Goal: Task Accomplishment & Management: Manage account settings

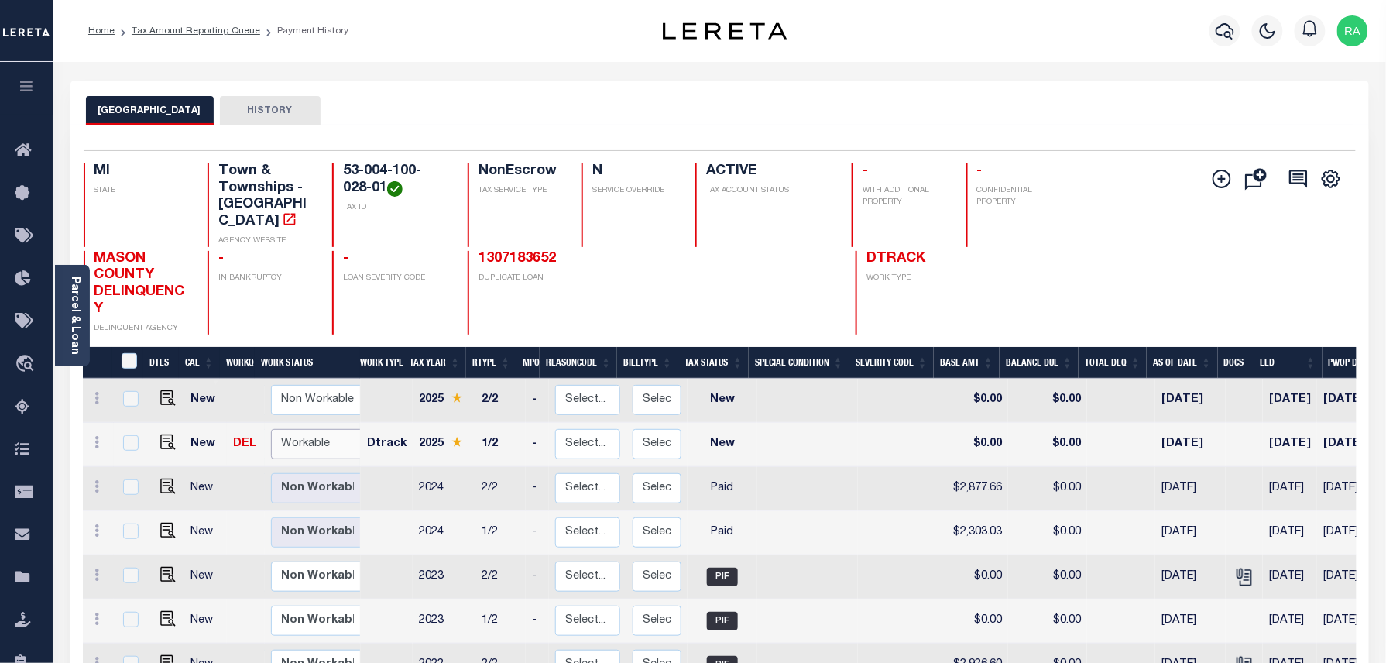
click at [300, 429] on select "Non Workable Workable" at bounding box center [317, 444] width 93 height 30
checkbox input "true"
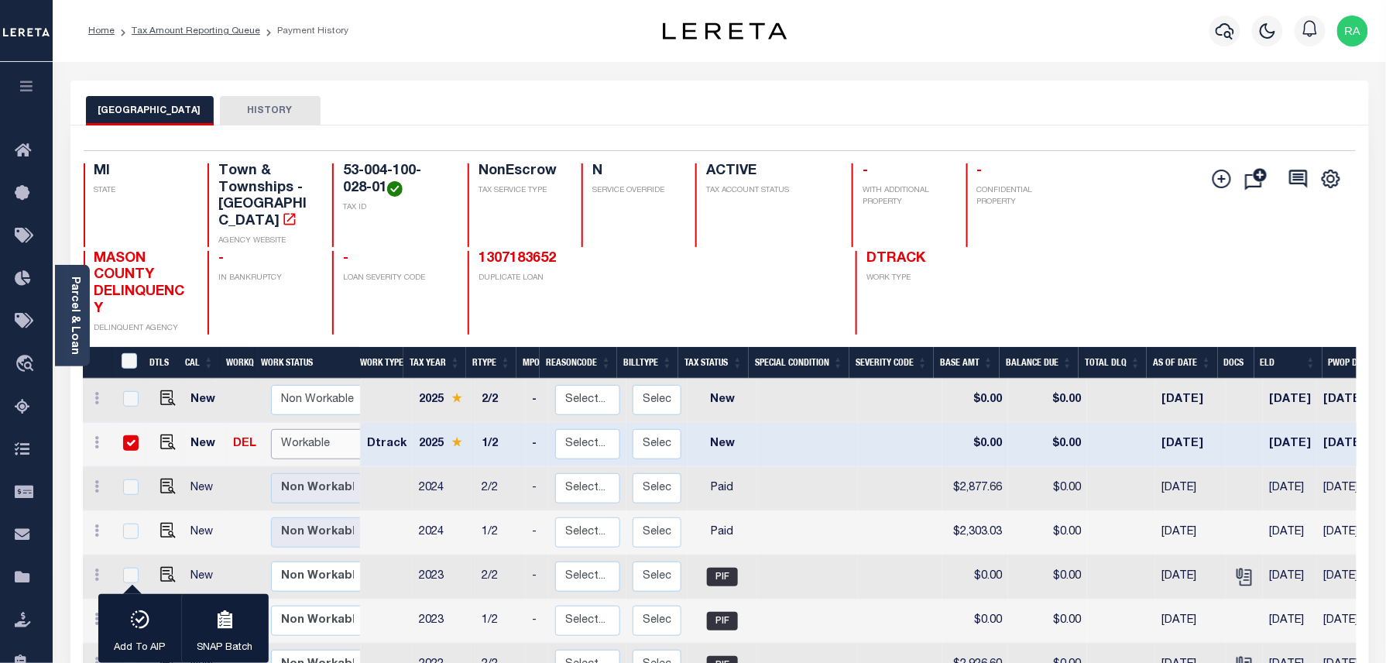
select select "true"
click at [271, 429] on select "Non Workable Workable" at bounding box center [317, 444] width 93 height 30
checkbox input "false"
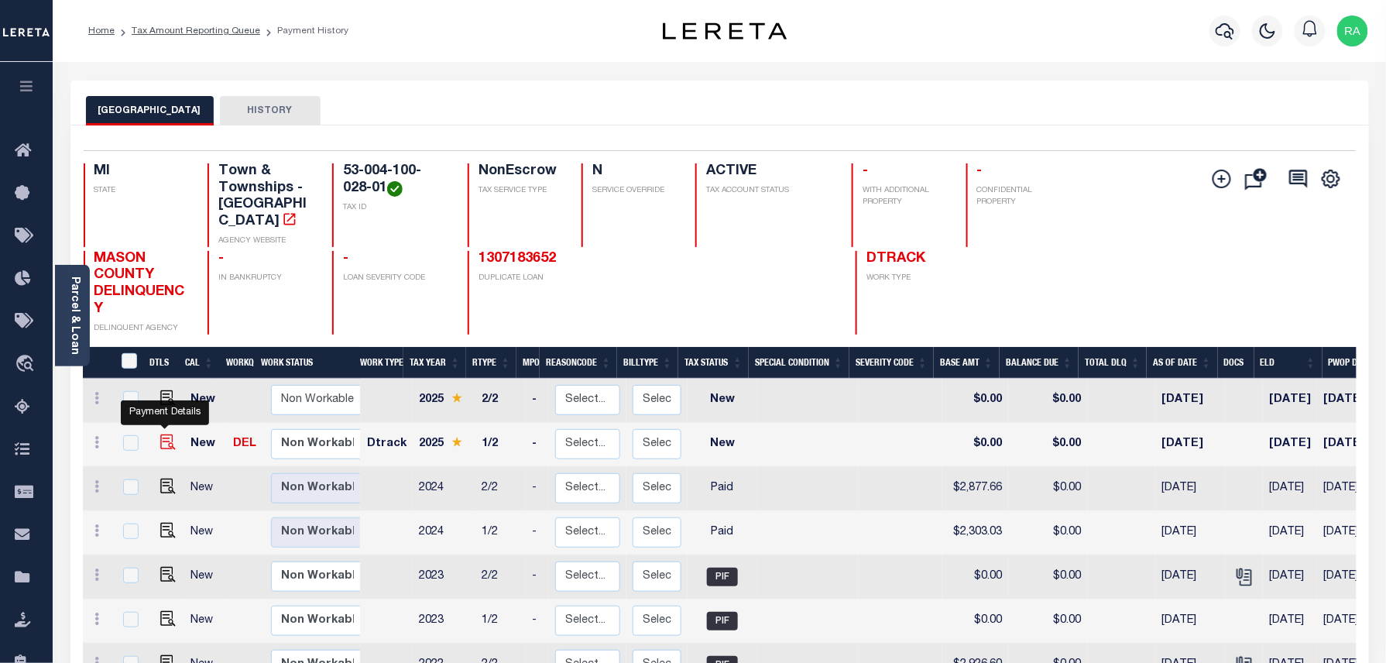
click at [162, 434] on img "" at bounding box center [167, 441] width 15 height 15
checkbox input "true"
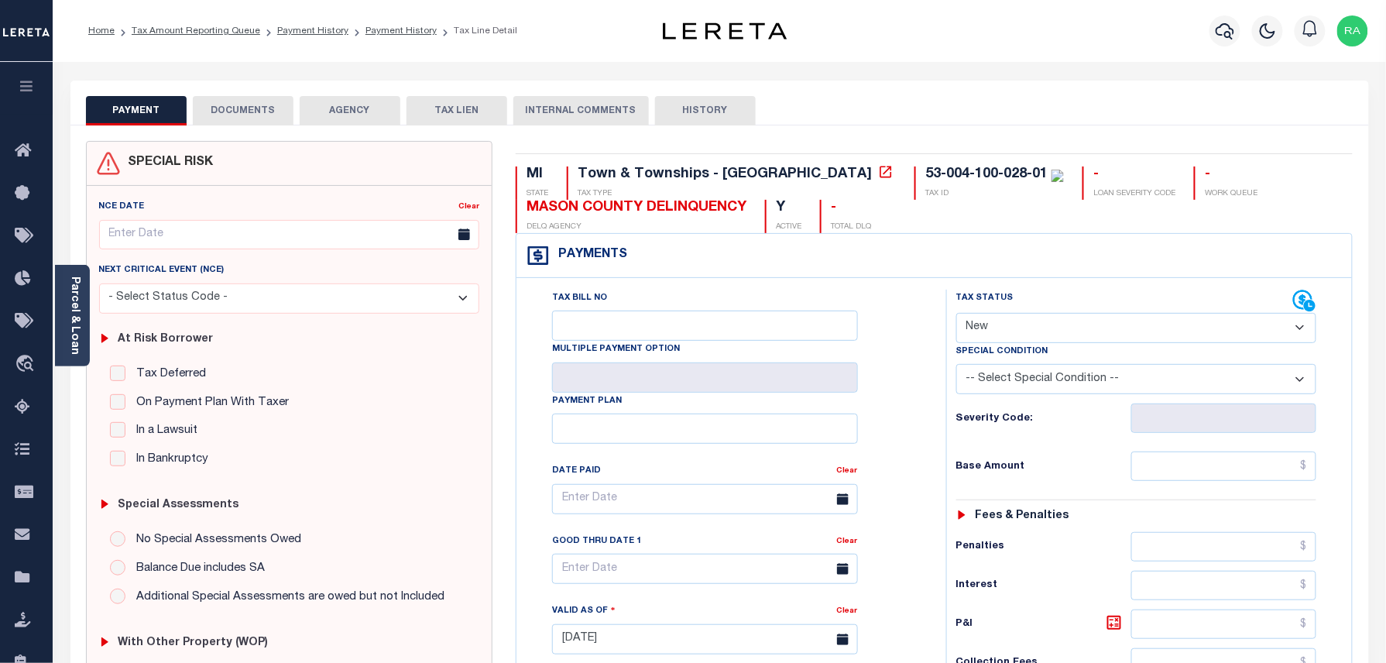
click at [992, 341] on select "- Select Status Code - Open Due/Unpaid Paid Incomplete No Tax Due Internal Refu…" at bounding box center [1136, 328] width 361 height 30
select select "PYD"
click at [956, 314] on select "- Select Status Code - Open Due/Unpaid Paid Incomplete No Tax Due Internal Refu…" at bounding box center [1136, 328] width 361 height 30
type input "[DATE]"
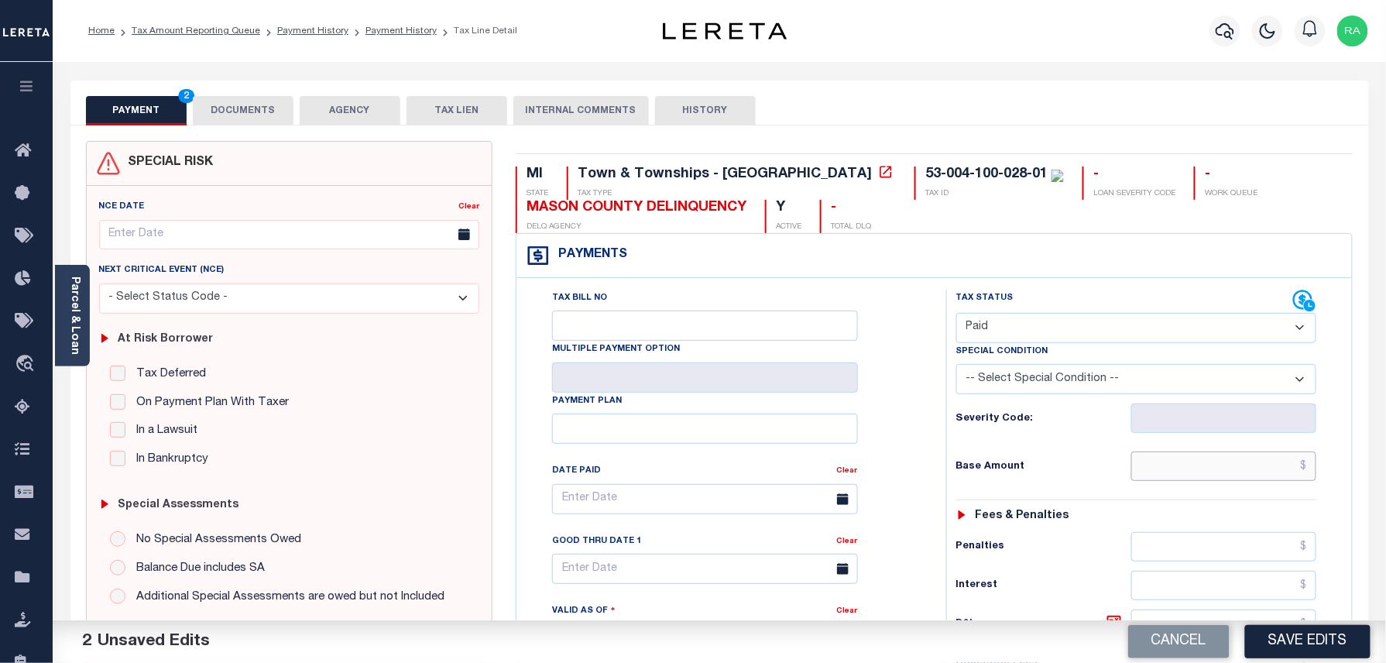
click at [1211, 469] on input "text" at bounding box center [1224, 465] width 186 height 29
type input "$0.00"
click at [1231, 500] on div "Tax Status Status - Select Status Code -" at bounding box center [1141, 632] width 391 height 684
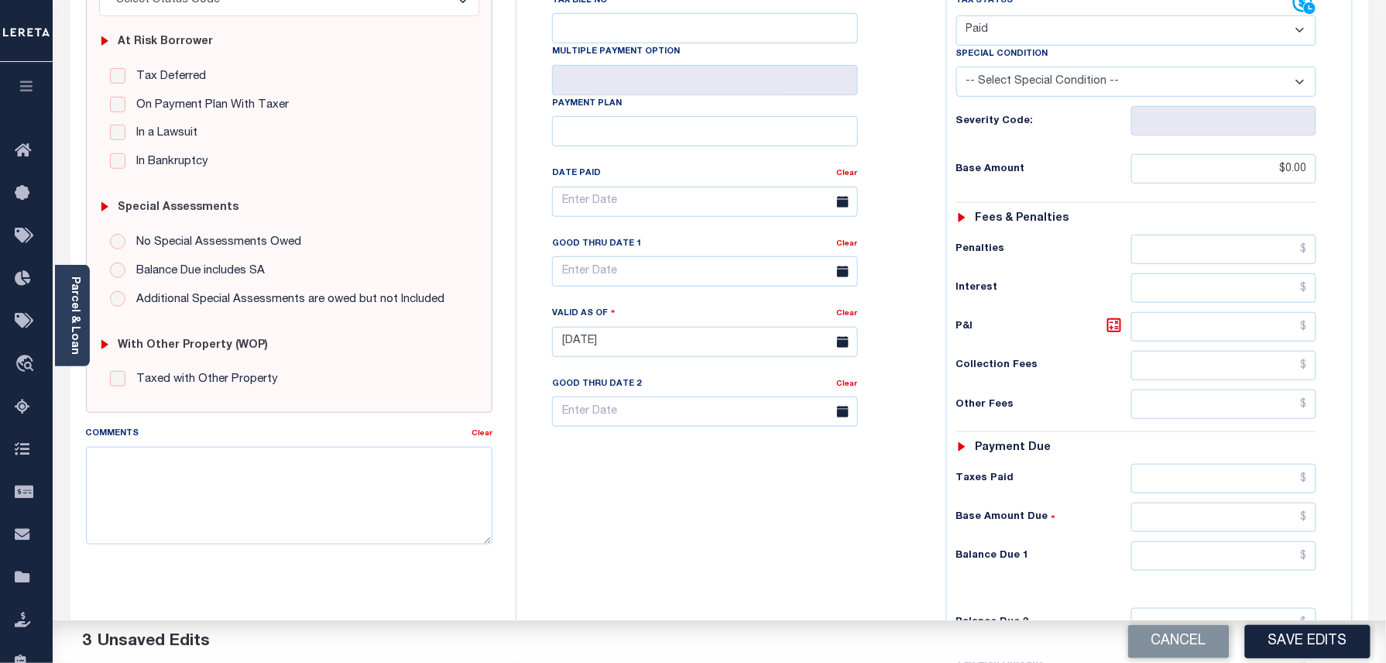
scroll to position [413, 0]
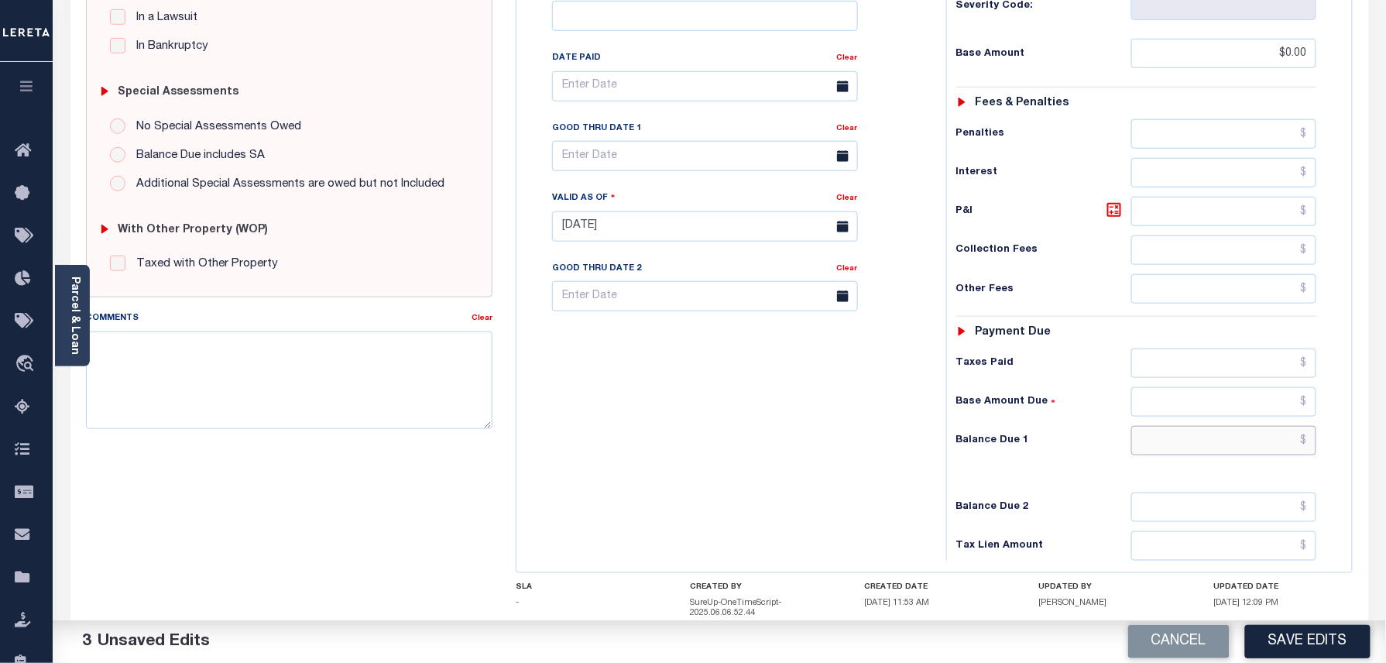
click at [1231, 455] on input "text" at bounding box center [1224, 440] width 186 height 29
click at [1295, 489] on div "Tax Status Status - Select Status Code -" at bounding box center [1141, 219] width 391 height 684
click at [311, 363] on textarea "Comments" at bounding box center [289, 380] width 407 height 98
paste textarea "As per EDEN TC taxes are paid in full"
type textarea "As per EDEN TC taxes are paid in full"
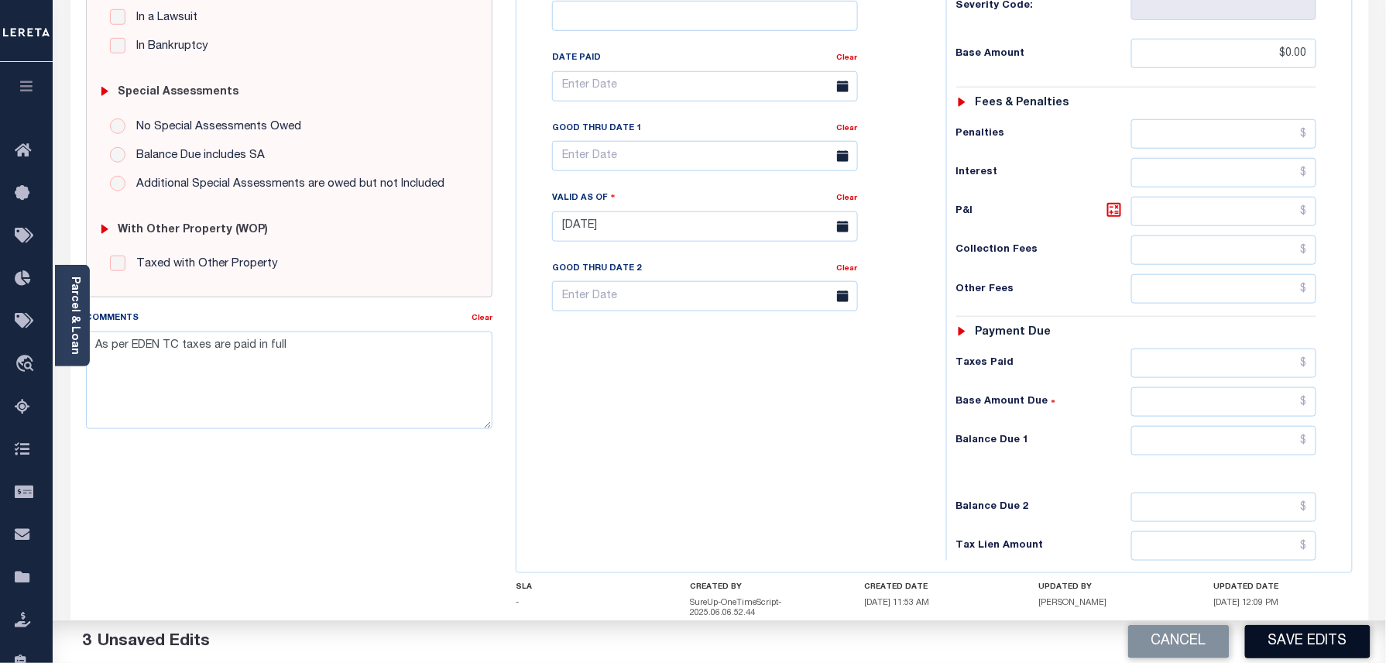
click at [1279, 647] on button "Save Edits" at bounding box center [1307, 641] width 125 height 33
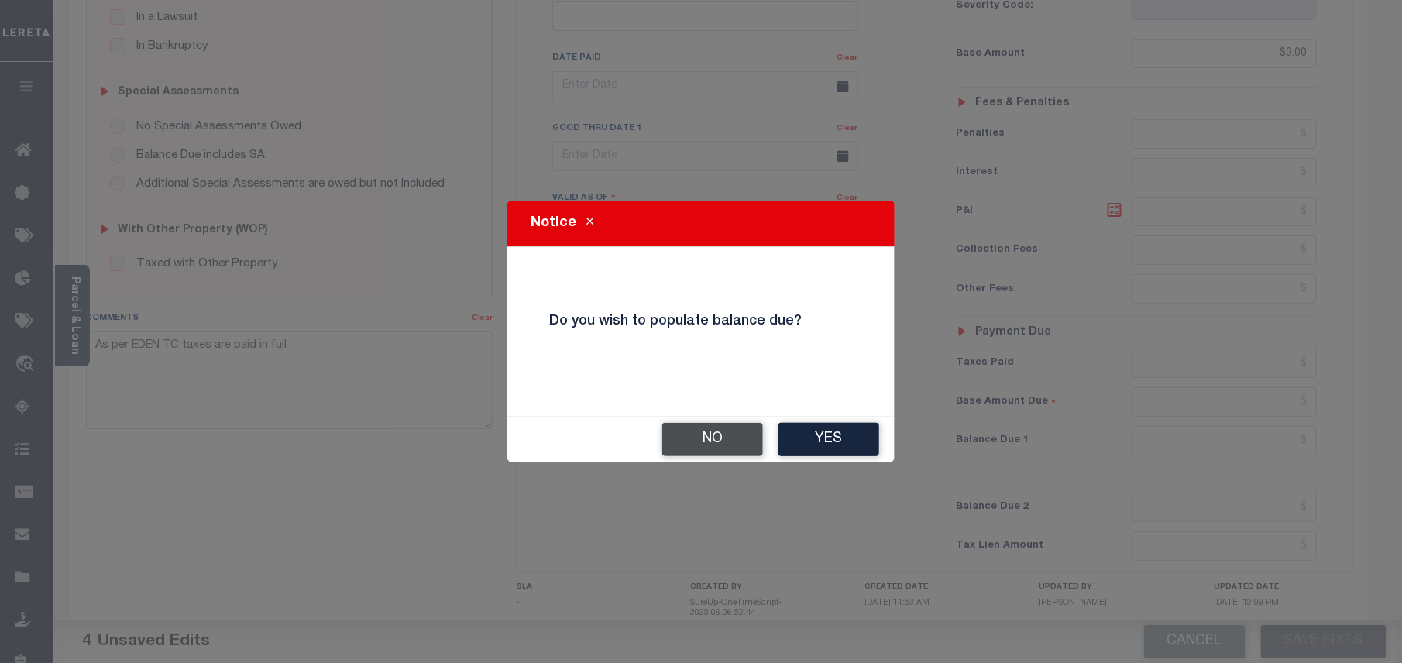
click at [733, 450] on button "No" at bounding box center [712, 439] width 101 height 33
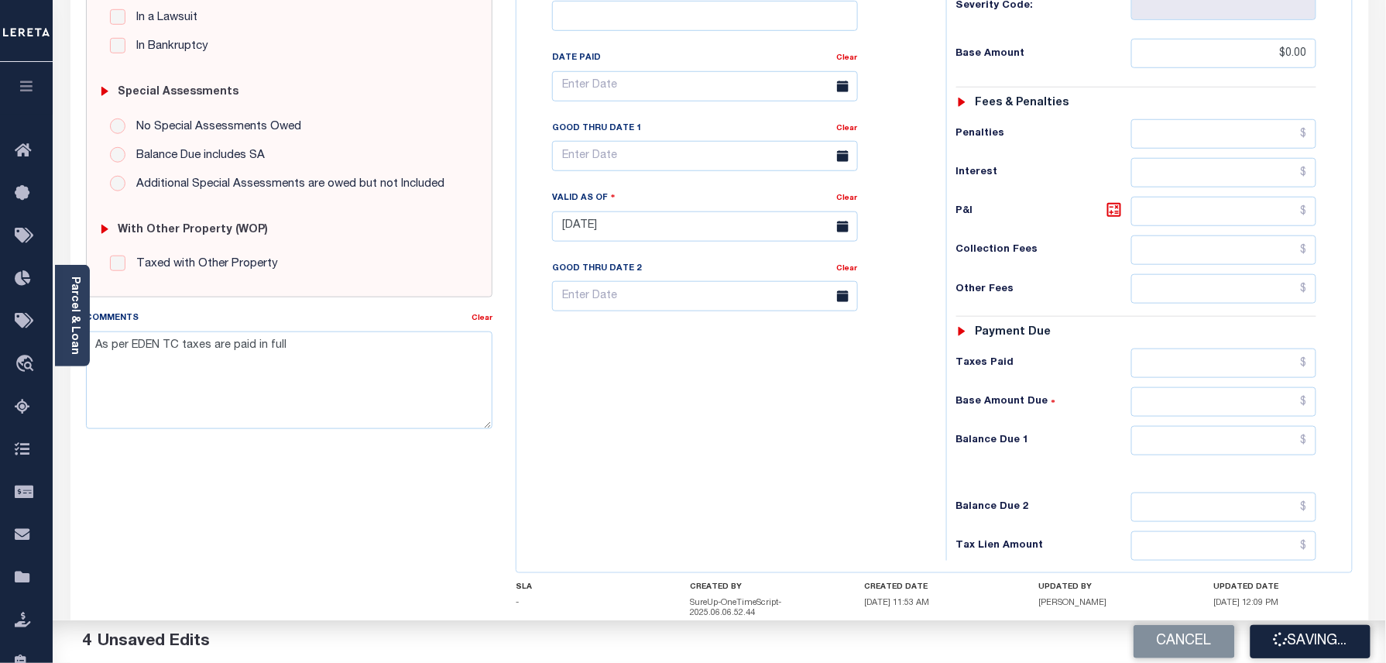
checkbox input "false"
type textarea "As per EDEN TC taxes are paid in full"
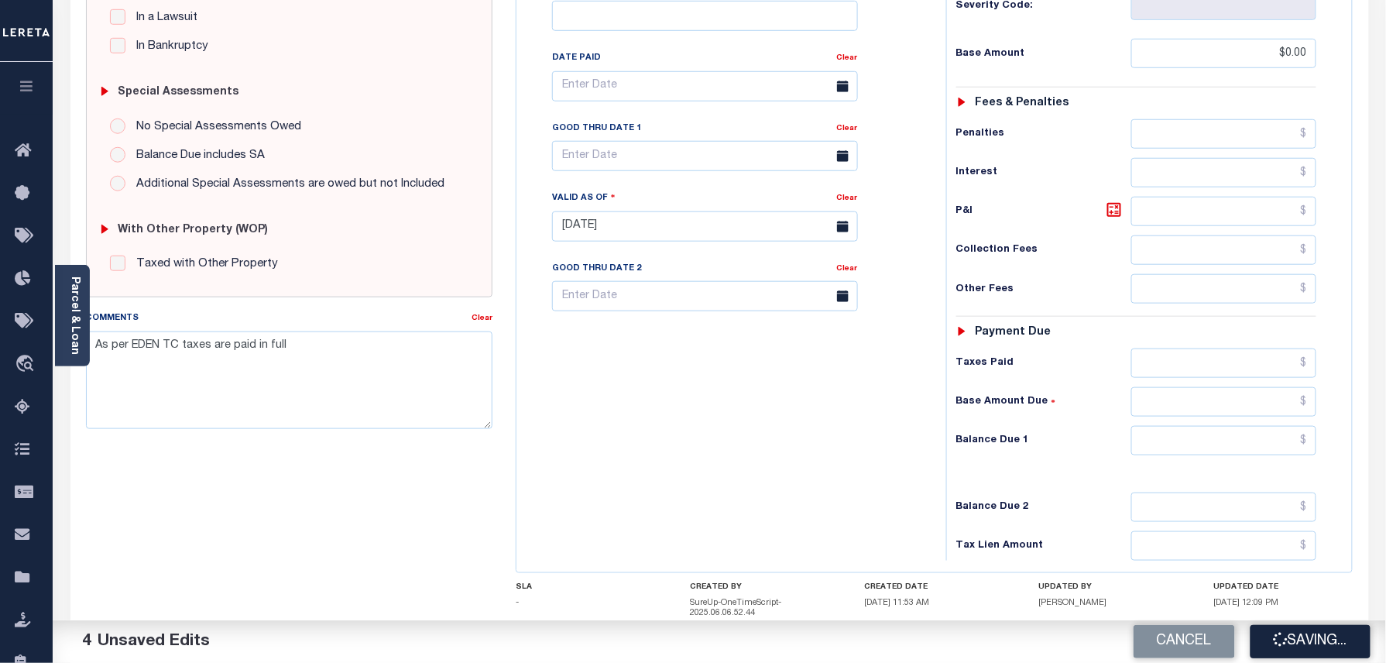
type input "$0"
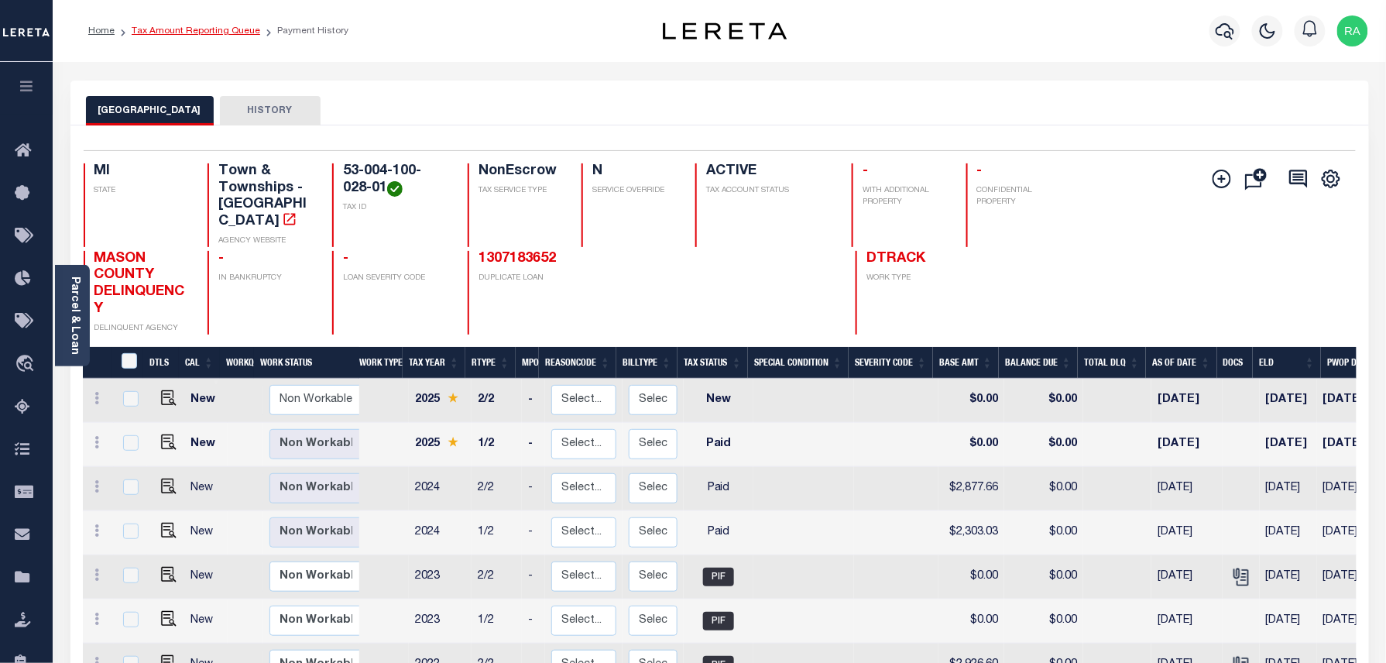
click at [232, 26] on link "Tax Amount Reporting Queue" at bounding box center [196, 30] width 129 height 9
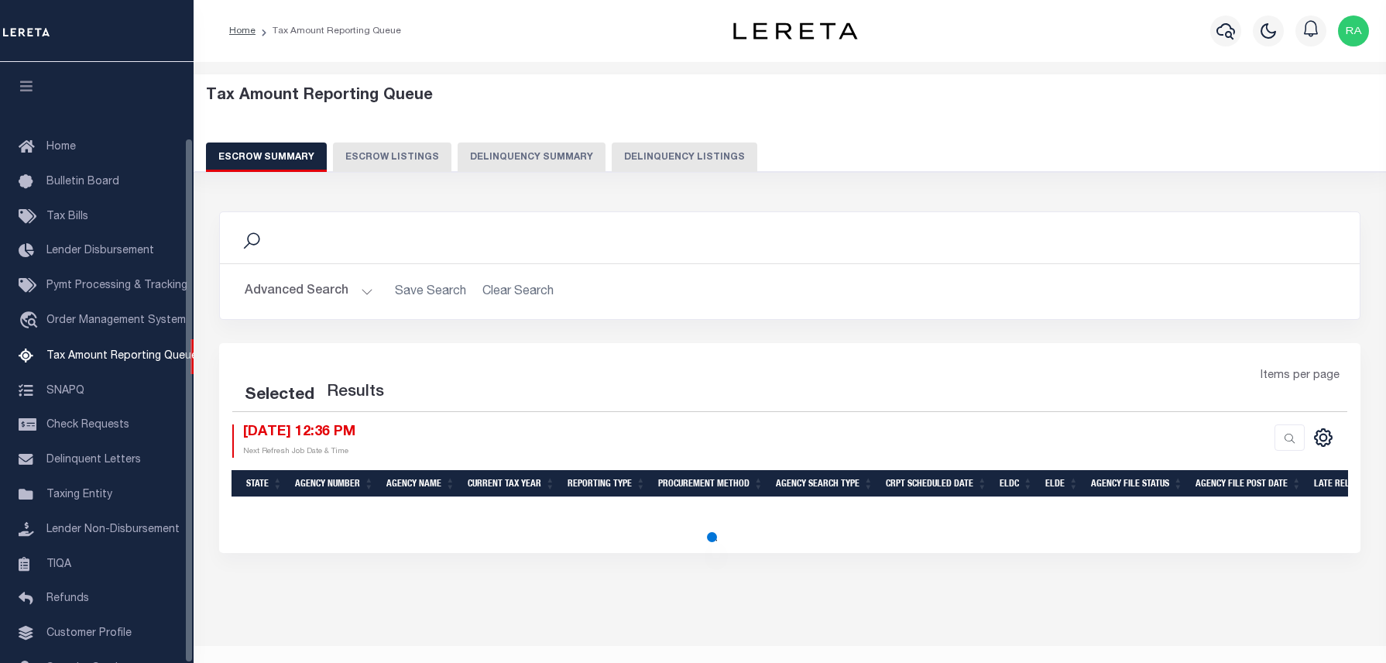
click at [654, 160] on button "Delinquency Listings" at bounding box center [685, 156] width 146 height 29
select select "100"
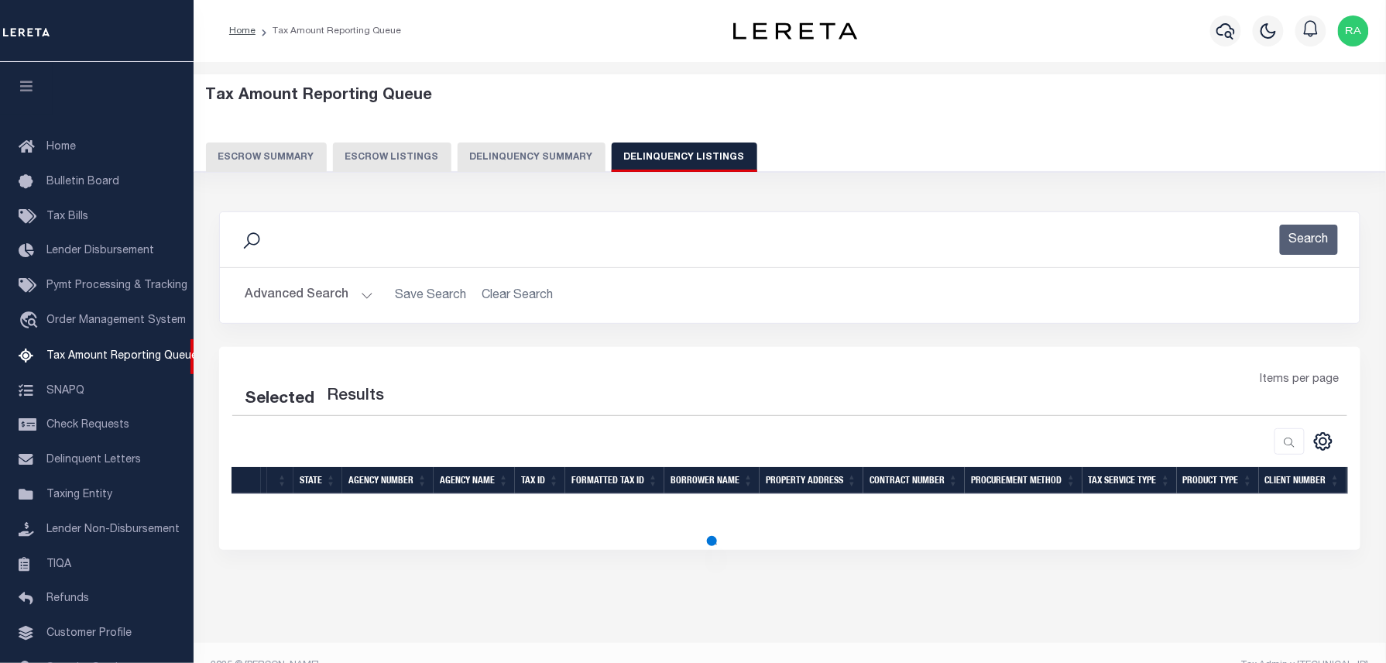
select select "100"
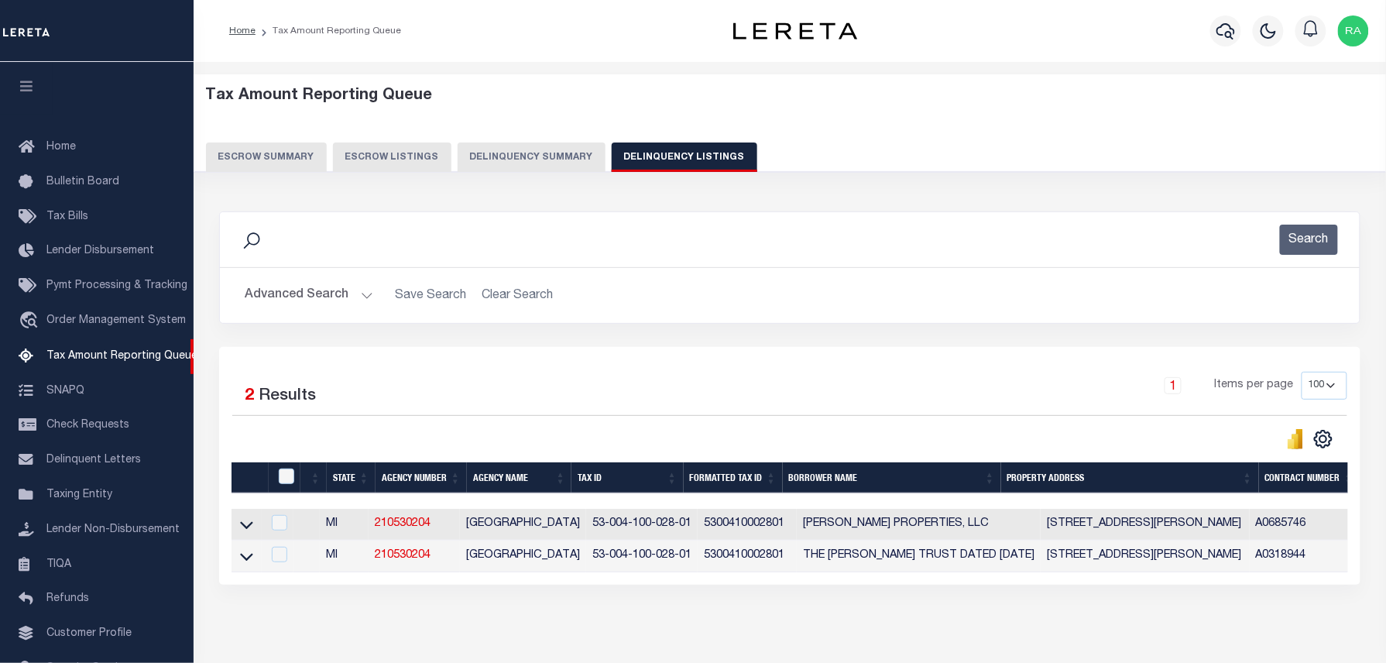
scroll to position [87, 0]
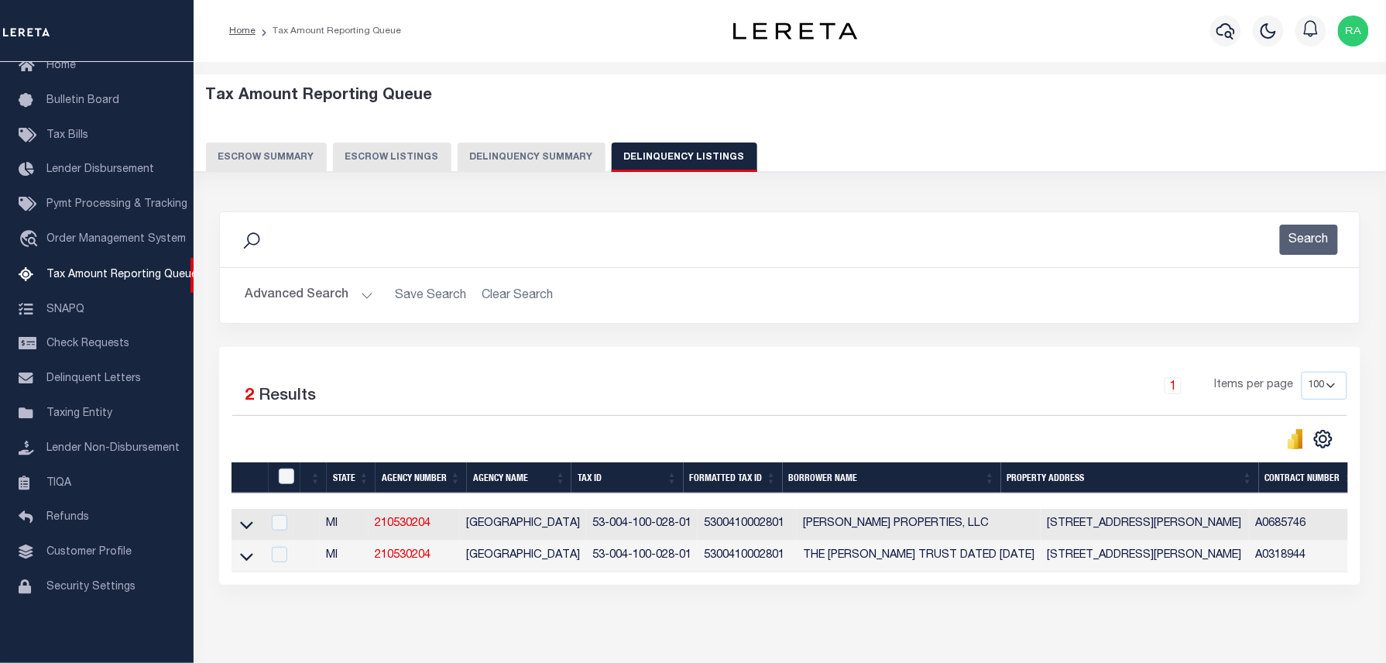
click at [360, 298] on button "Advanced Search" at bounding box center [309, 295] width 129 height 30
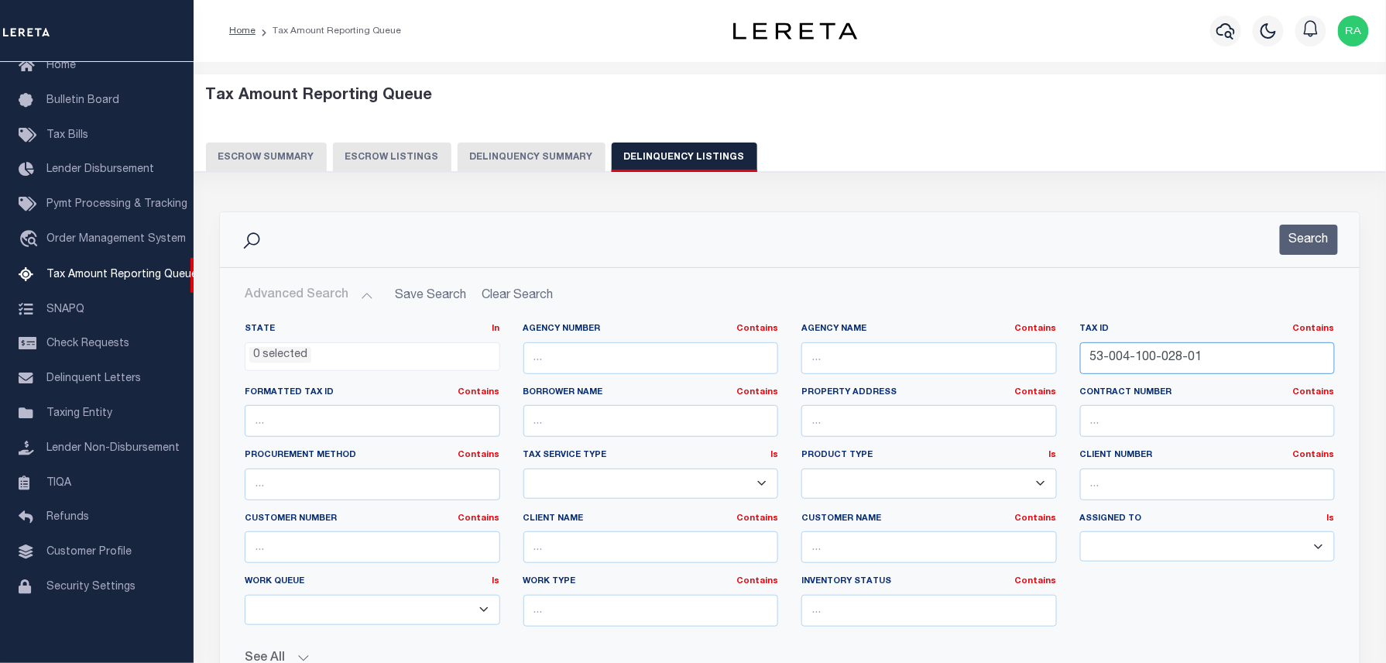
click at [1176, 366] on input "53-004-100-028-01" at bounding box center [1208, 358] width 256 height 32
paste input "700-184-00"
type input "53-004-700-184-00"
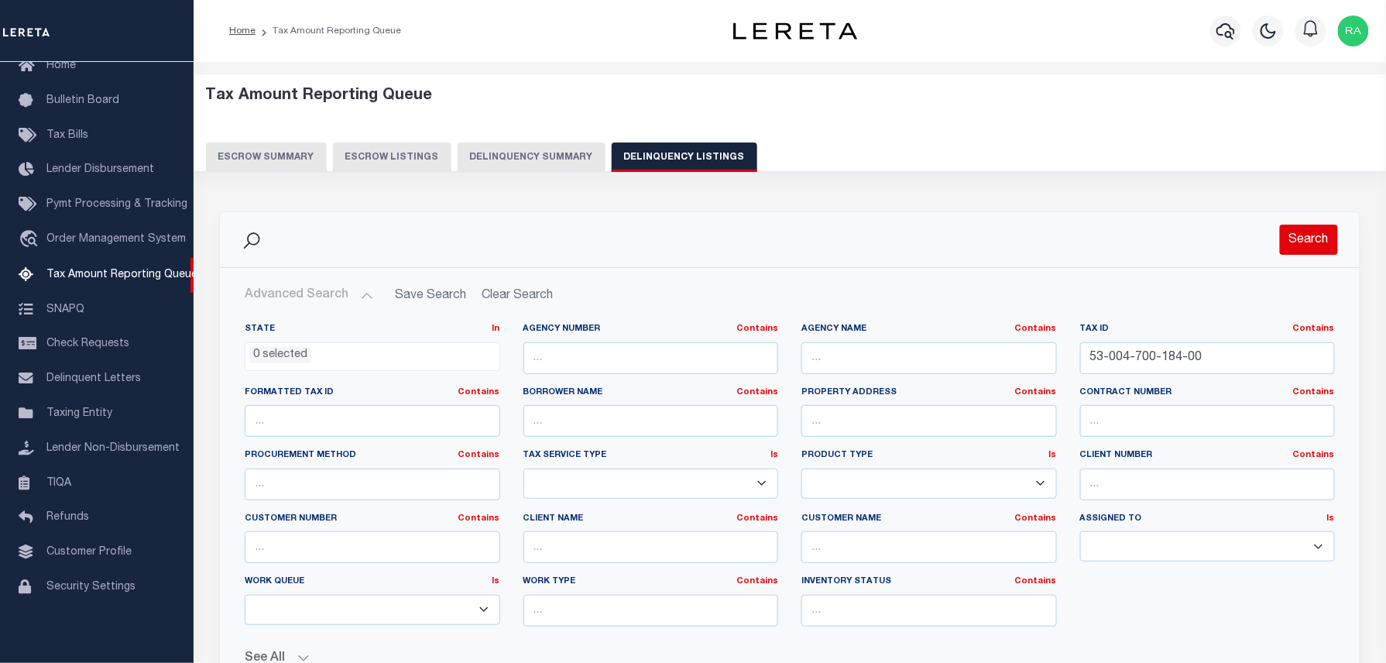
click at [1312, 245] on button "Search" at bounding box center [1309, 240] width 58 height 30
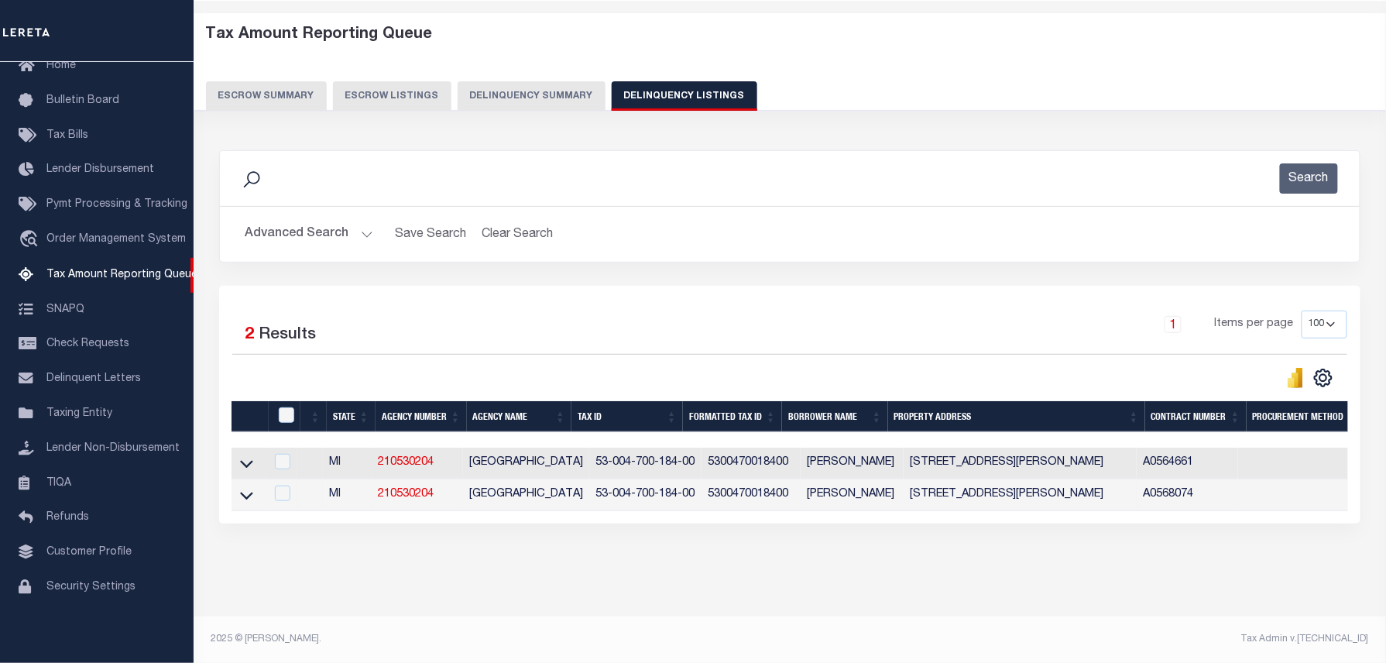
scroll to position [76, 0]
click at [252, 455] on icon at bounding box center [246, 463] width 13 height 16
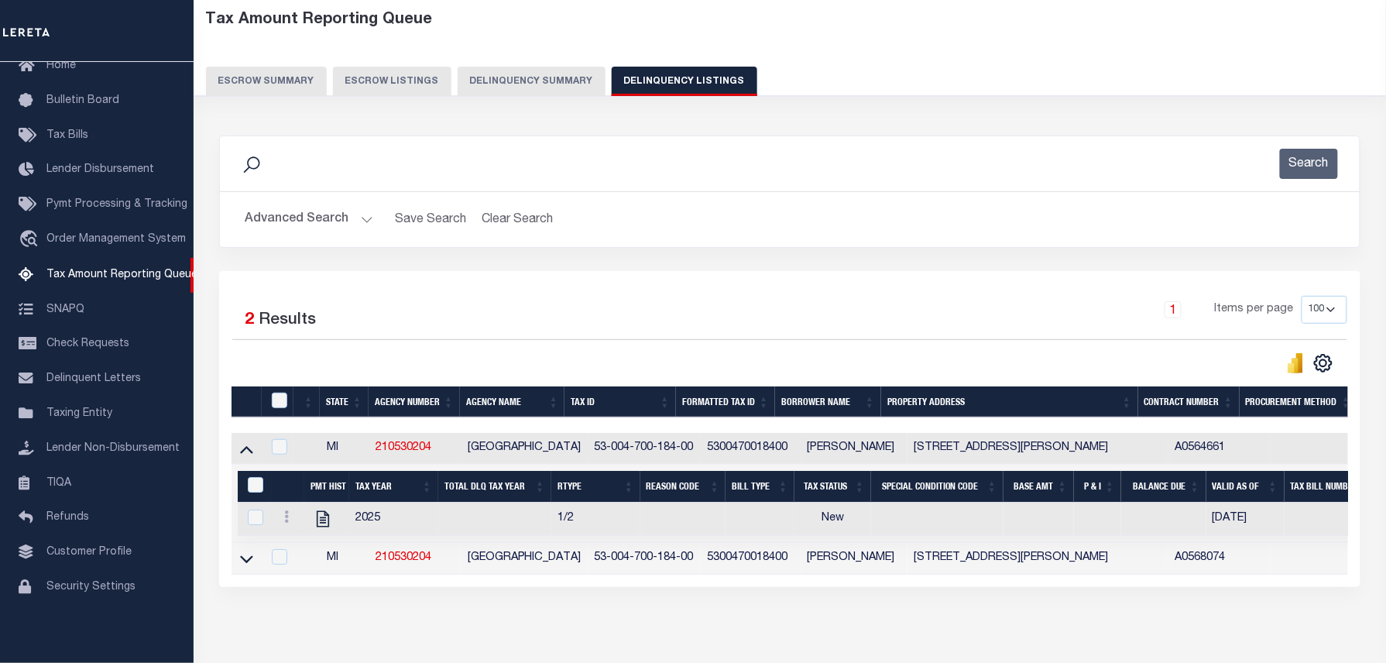
scroll to position [156, 0]
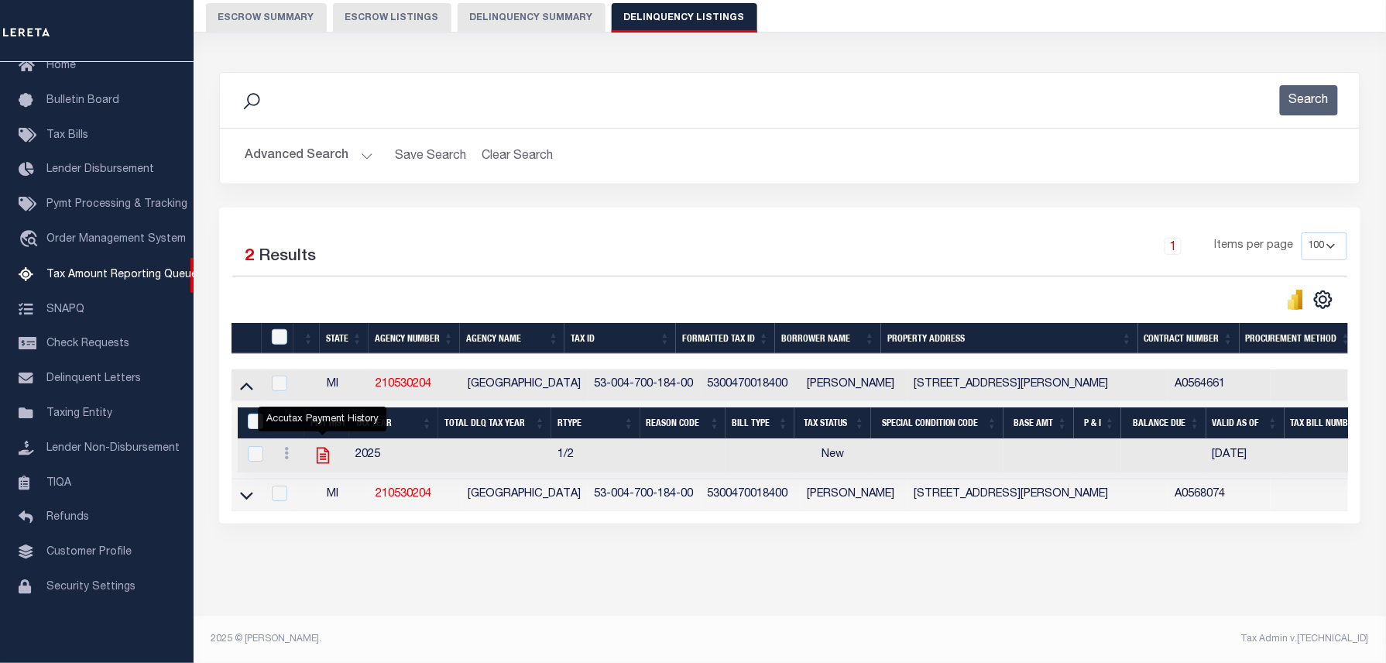
click at [316, 445] on icon "" at bounding box center [323, 455] width 20 height 20
checkbox input "true"
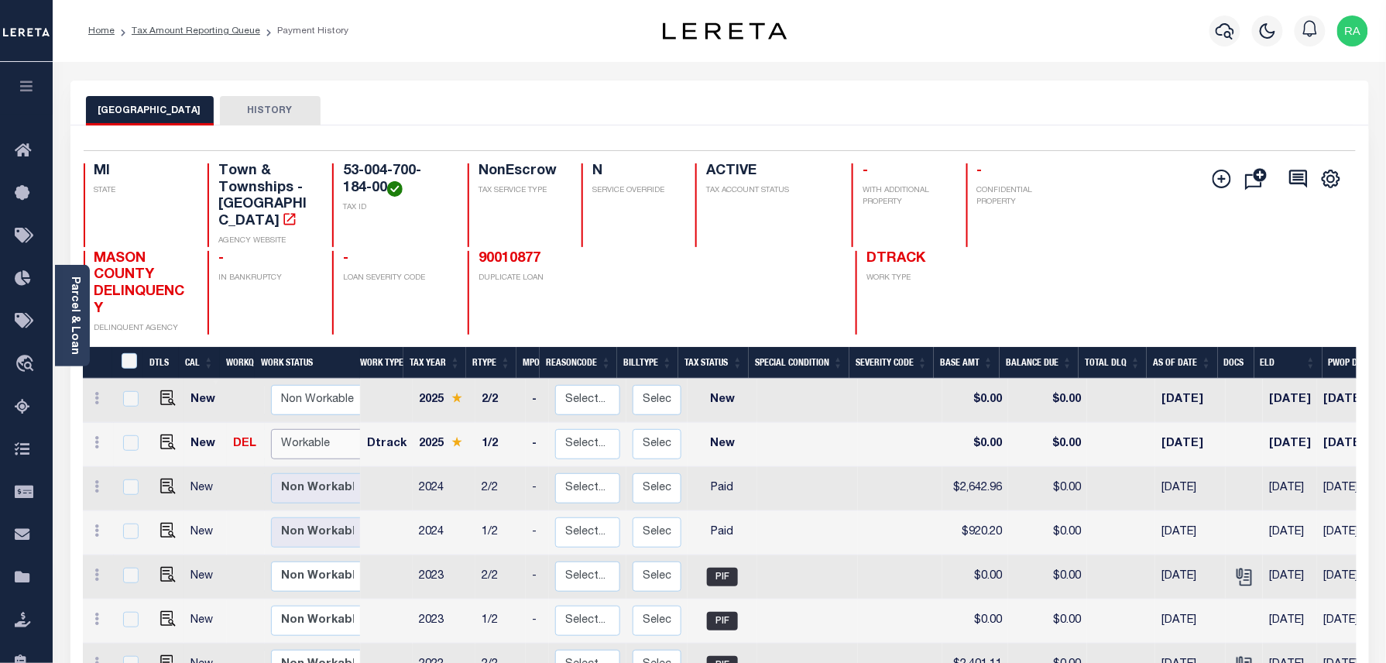
click at [283, 429] on select "Non Workable Workable" at bounding box center [317, 444] width 93 height 30
checkbox input "true"
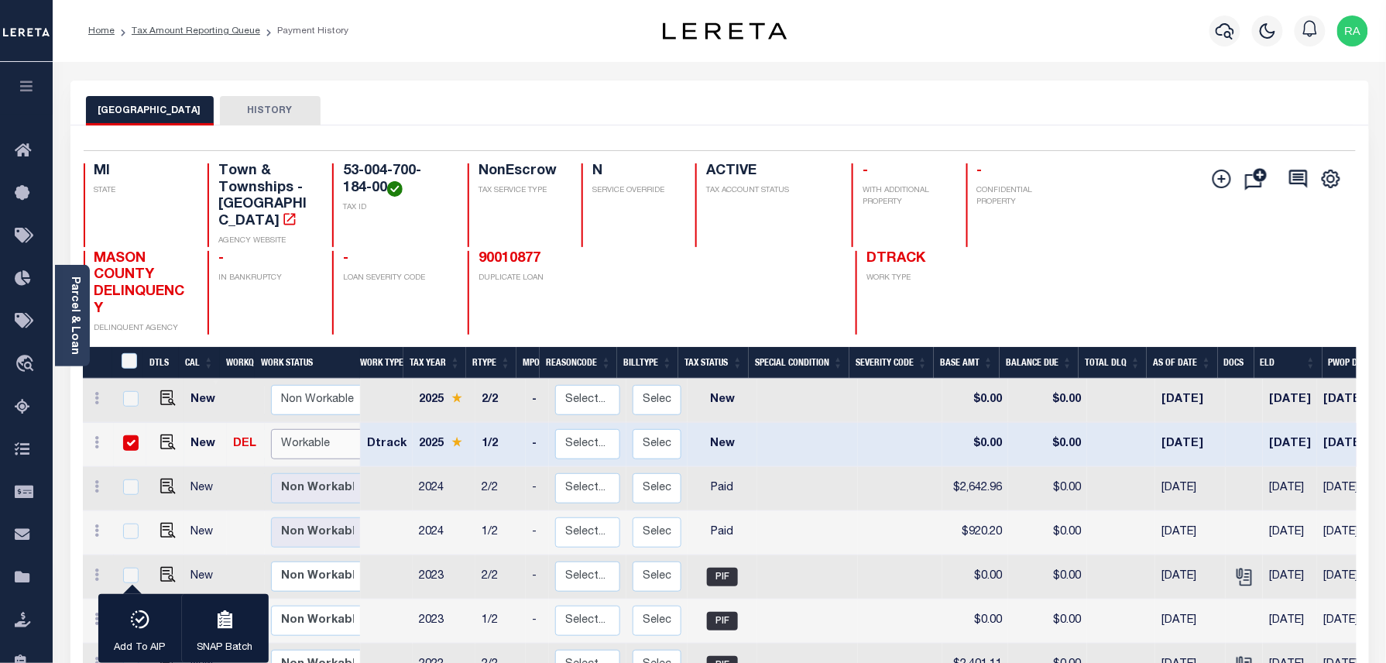
select select "true"
click at [271, 429] on select "Non Workable Workable" at bounding box center [317, 444] width 93 height 30
checkbox input "false"
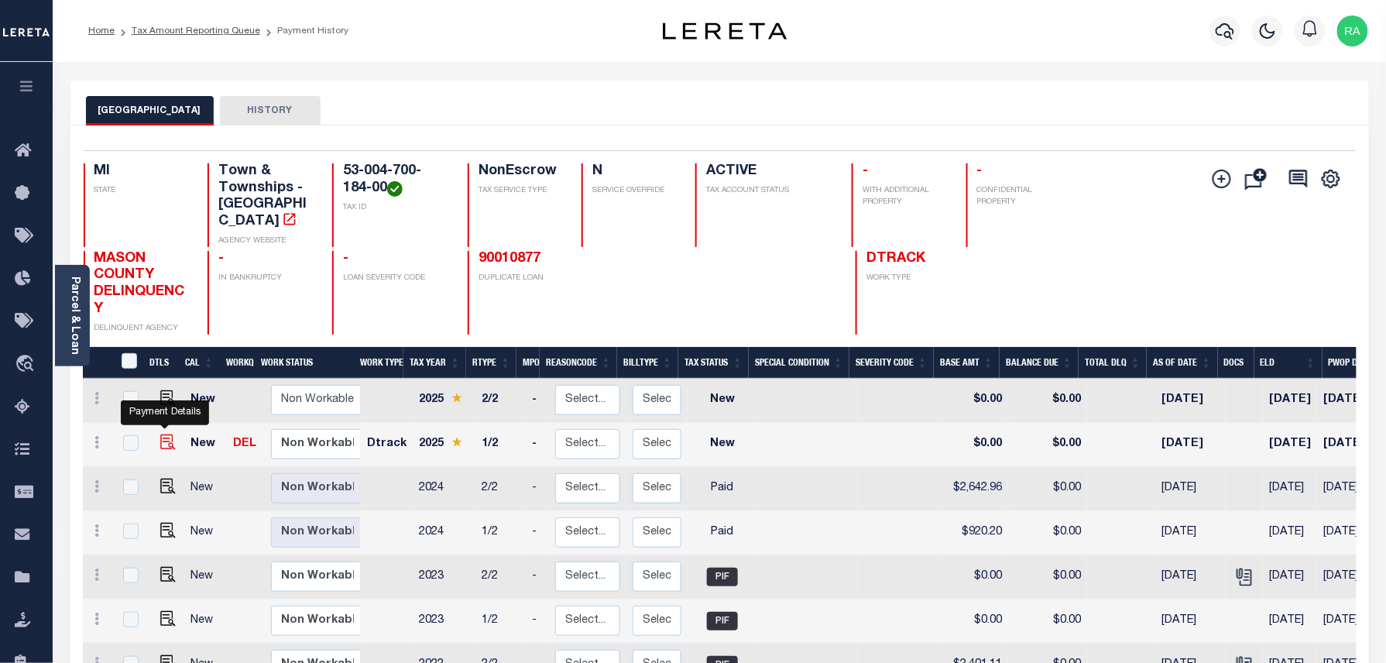
click at [160, 434] on img "" at bounding box center [167, 441] width 15 height 15
checkbox input "true"
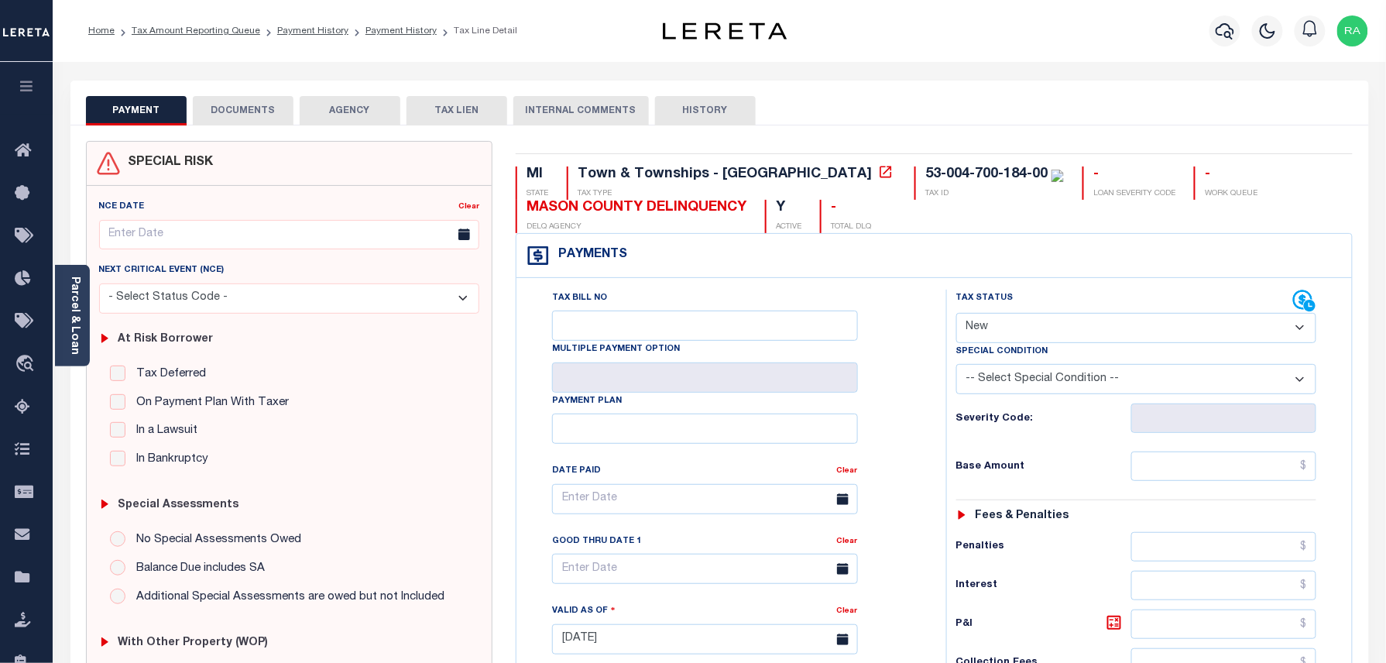
click at [993, 325] on select "- Select Status Code - Open Due/Unpaid Paid Incomplete No Tax Due Internal Refu…" at bounding box center [1136, 328] width 361 height 30
select select "PYD"
click at [956, 314] on select "- Select Status Code - Open Due/Unpaid Paid Incomplete No Tax Due Internal Refu…" at bounding box center [1136, 328] width 361 height 30
type input "[DATE]"
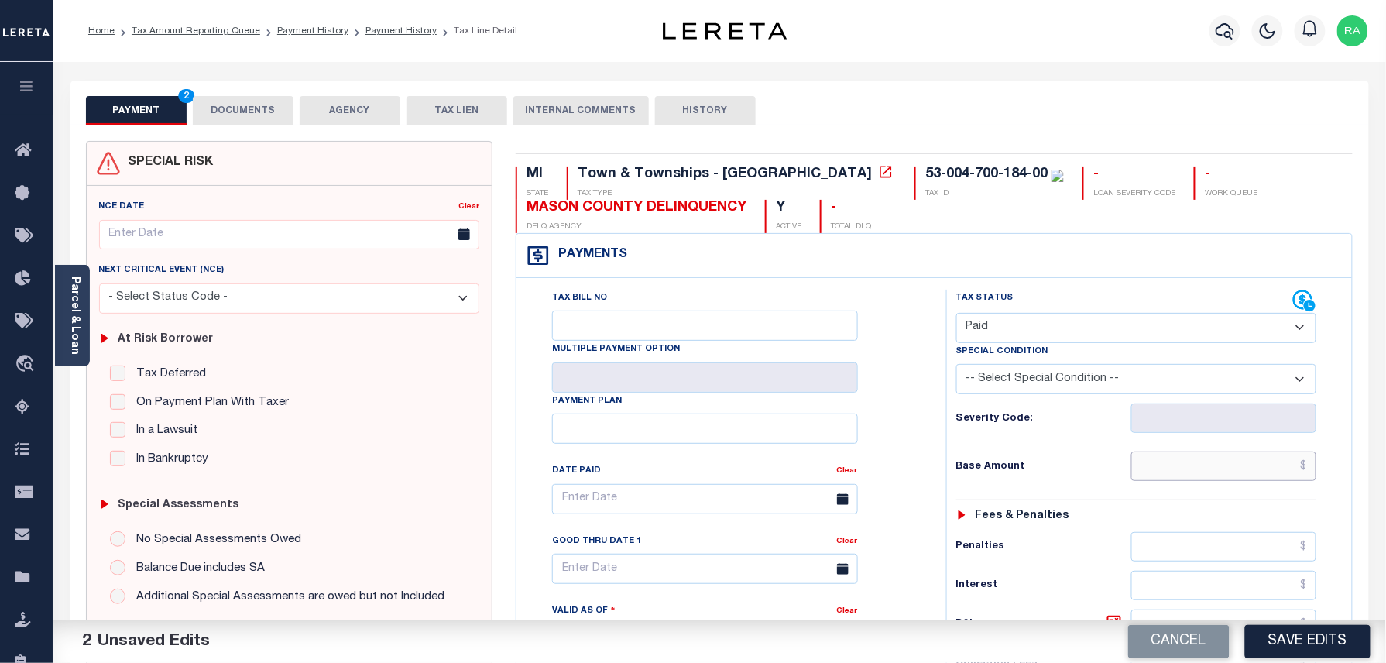
click at [1224, 468] on input "text" at bounding box center [1224, 465] width 186 height 29
click at [1246, 481] on input "text" at bounding box center [1224, 465] width 186 height 29
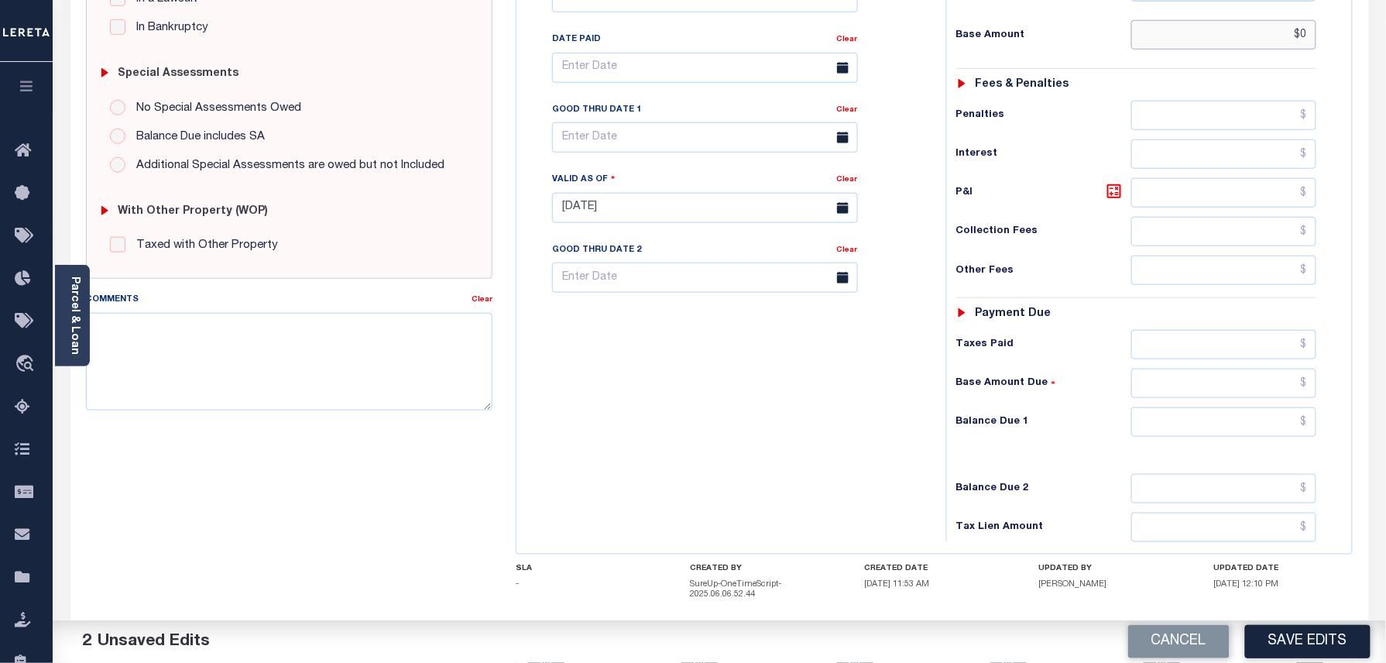
scroll to position [516, 0]
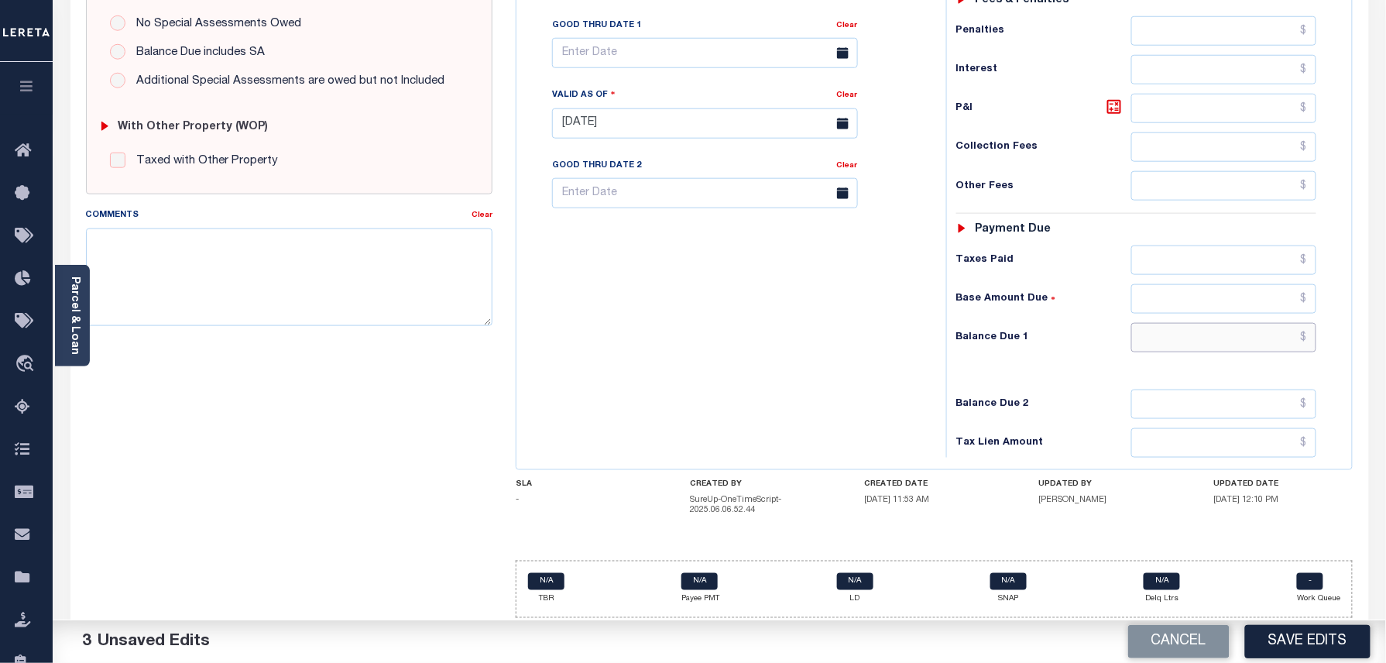
type input "$0.00"
click at [1244, 331] on input "text" at bounding box center [1224, 337] width 186 height 29
drag, startPoint x: 1250, startPoint y: 344, endPoint x: 1292, endPoint y: 363, distance: 46.8
click at [1250, 344] on input "text" at bounding box center [1224, 337] width 186 height 29
type input "$0.00"
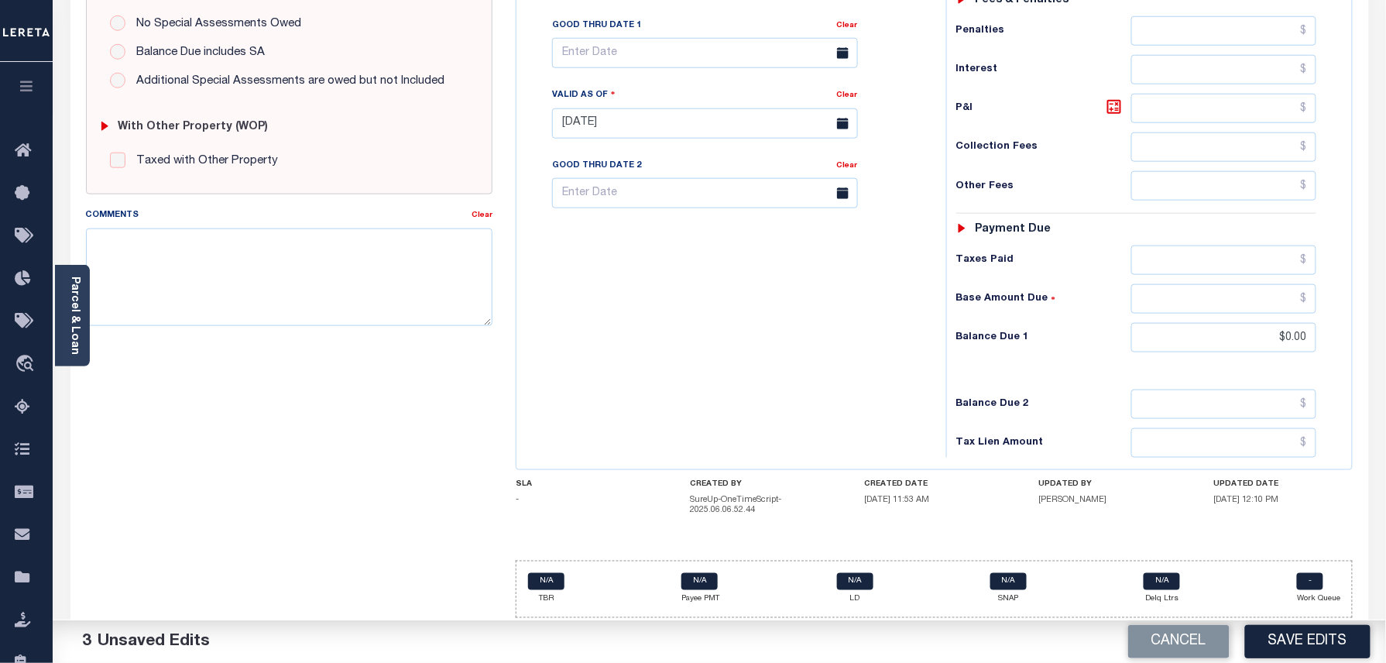
click at [1308, 369] on div "Tax Status Status - Select Status Code -" at bounding box center [1141, 116] width 391 height 684
click at [218, 276] on textarea "Comments" at bounding box center [289, 277] width 407 height 98
paste textarea "As per EDEN TC taxes are paid in full"
type textarea "As per EDEN TC taxes are paid in full"
click at [1287, 651] on button "Save Edits" at bounding box center [1307, 641] width 125 height 33
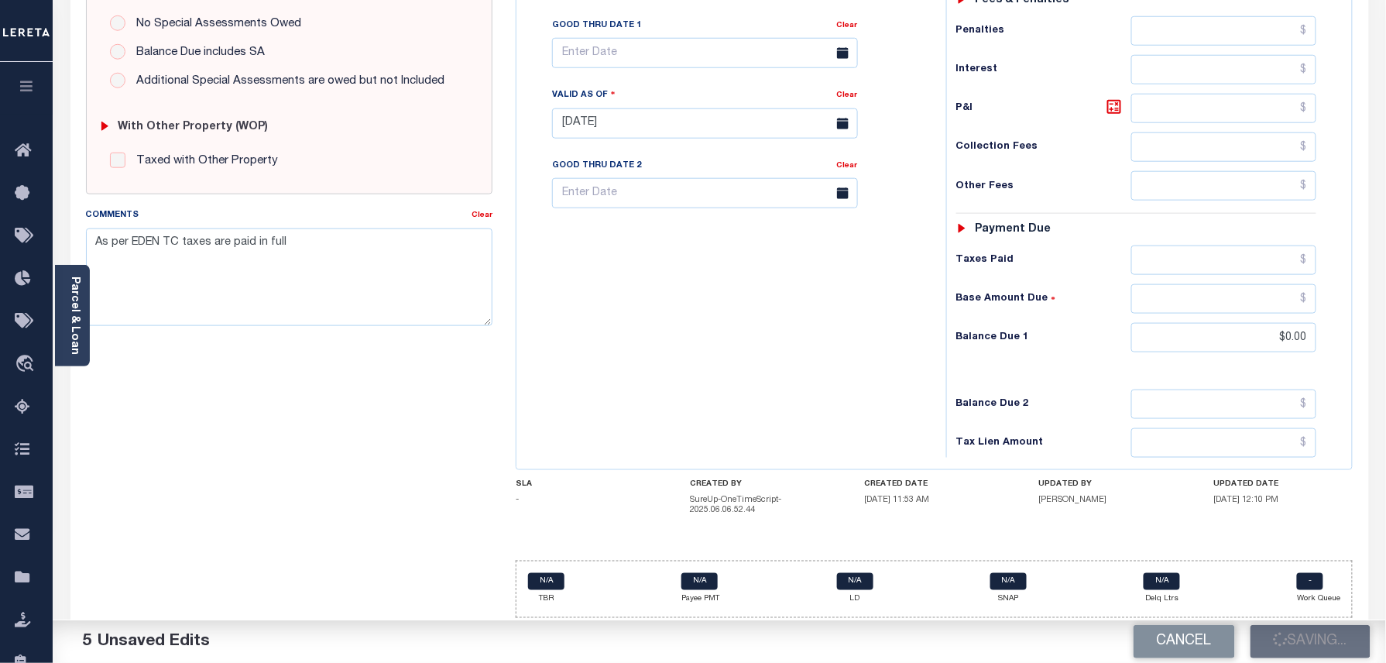
checkbox input "false"
type textarea "As per EDEN TC taxes are paid in full"
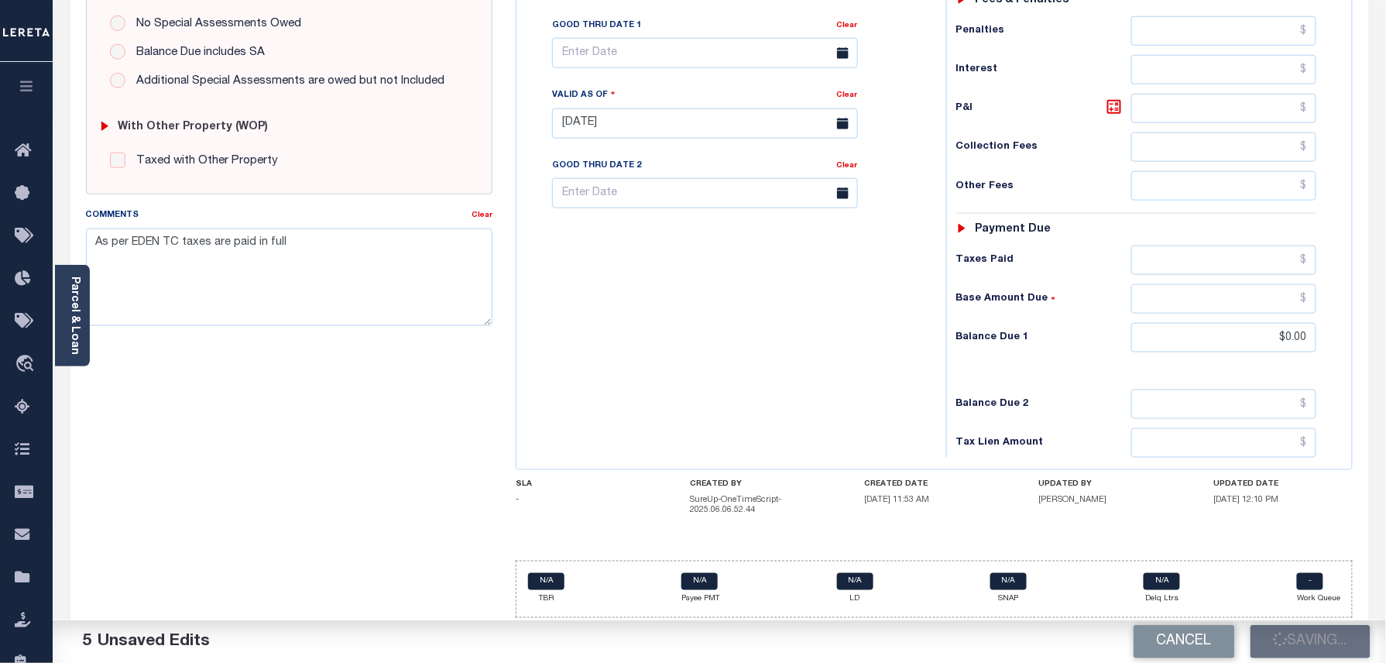
type input "$0"
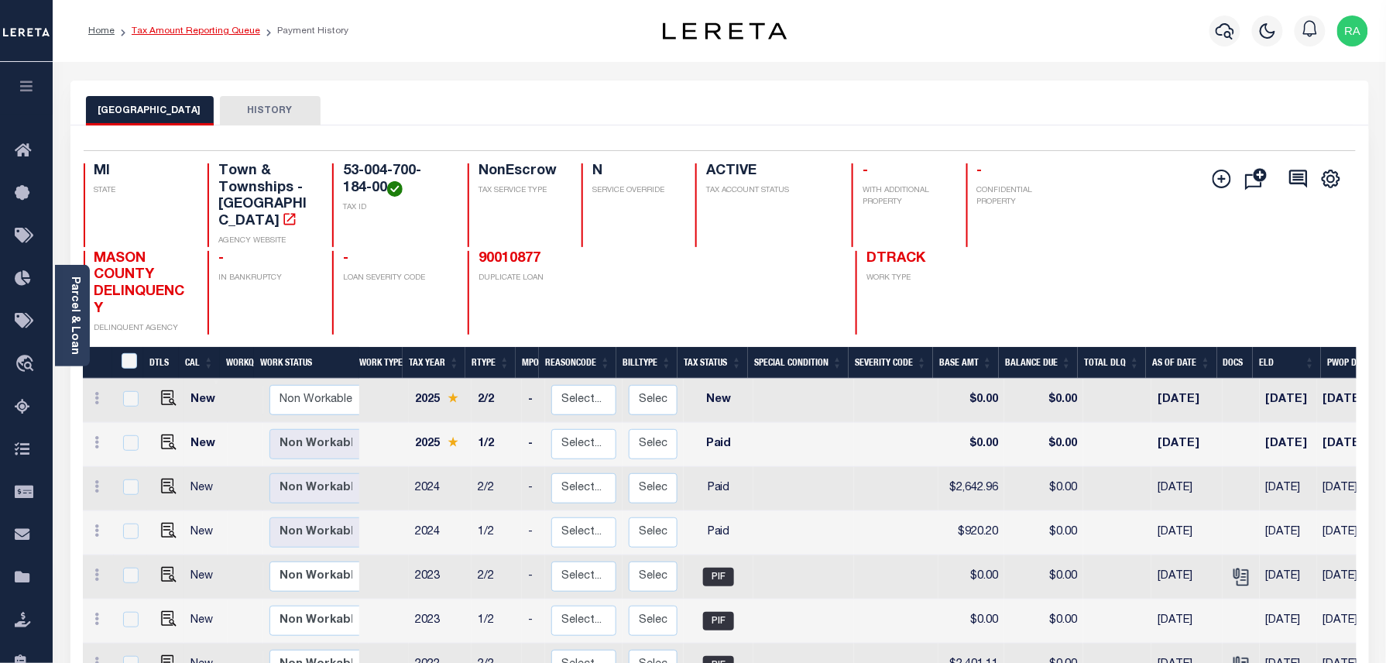
click at [211, 26] on link "Tax Amount Reporting Queue" at bounding box center [196, 30] width 129 height 9
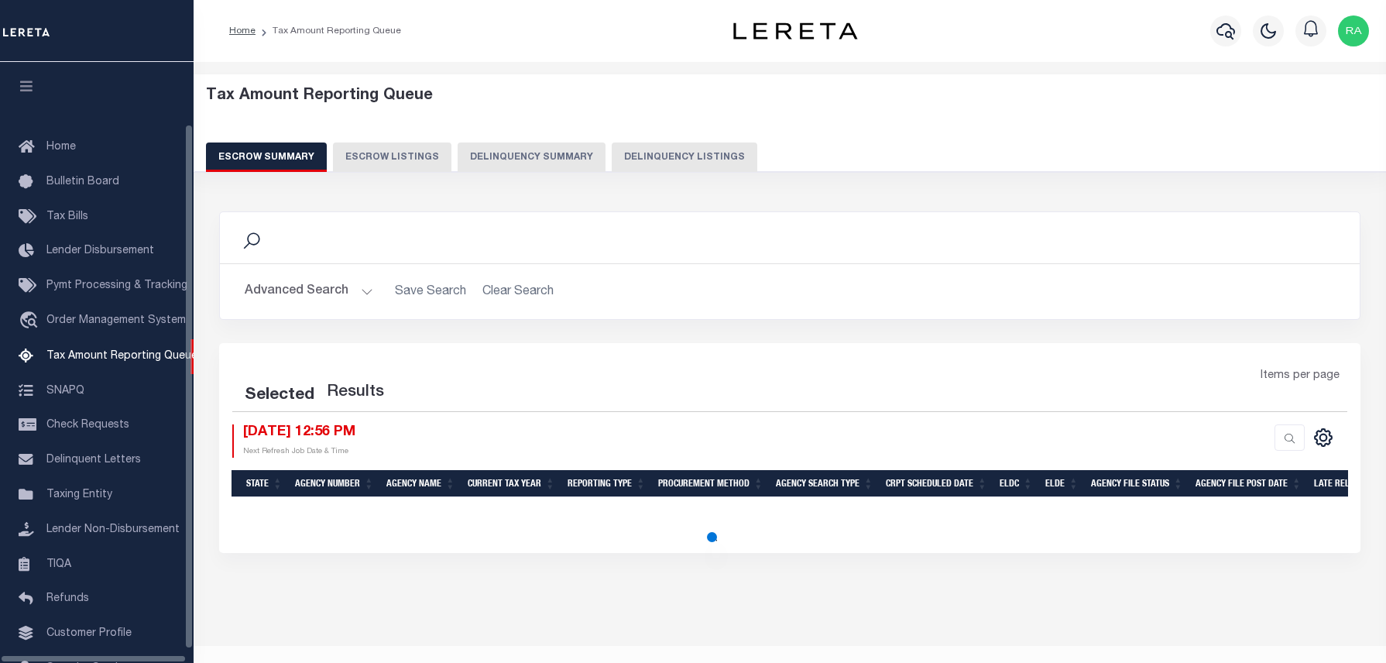
select select "100"
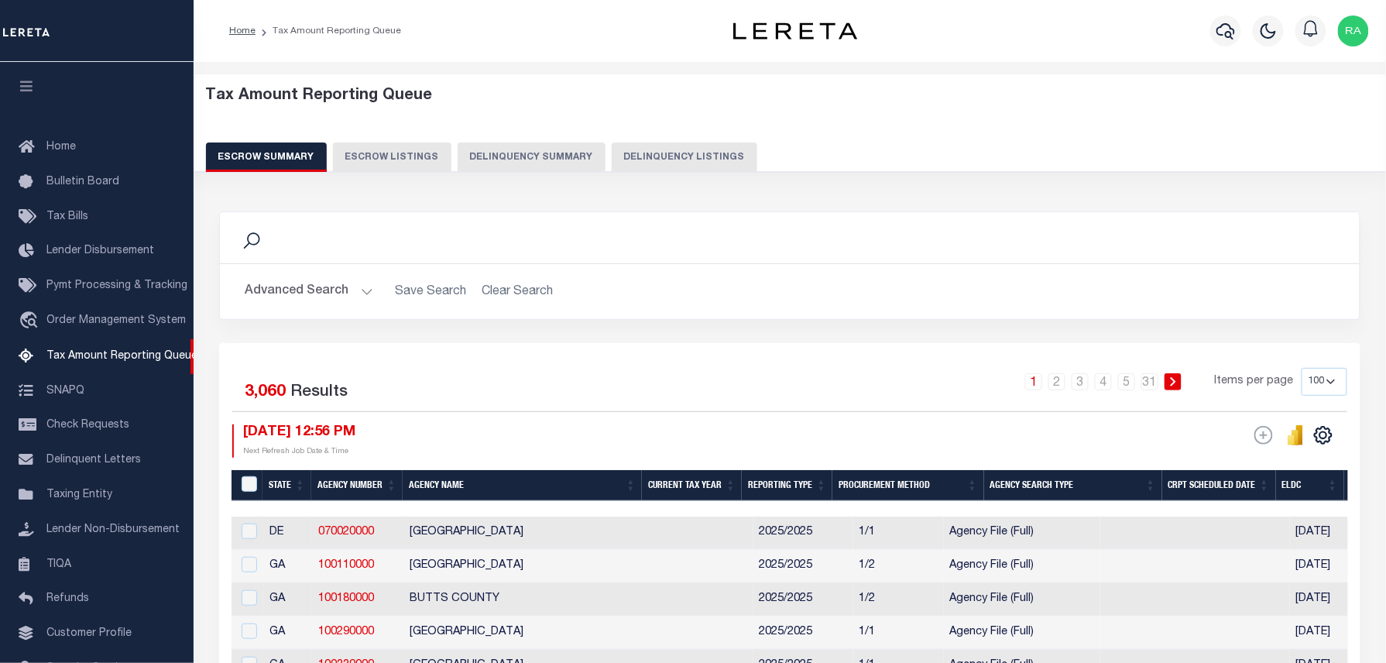
scroll to position [71, 0]
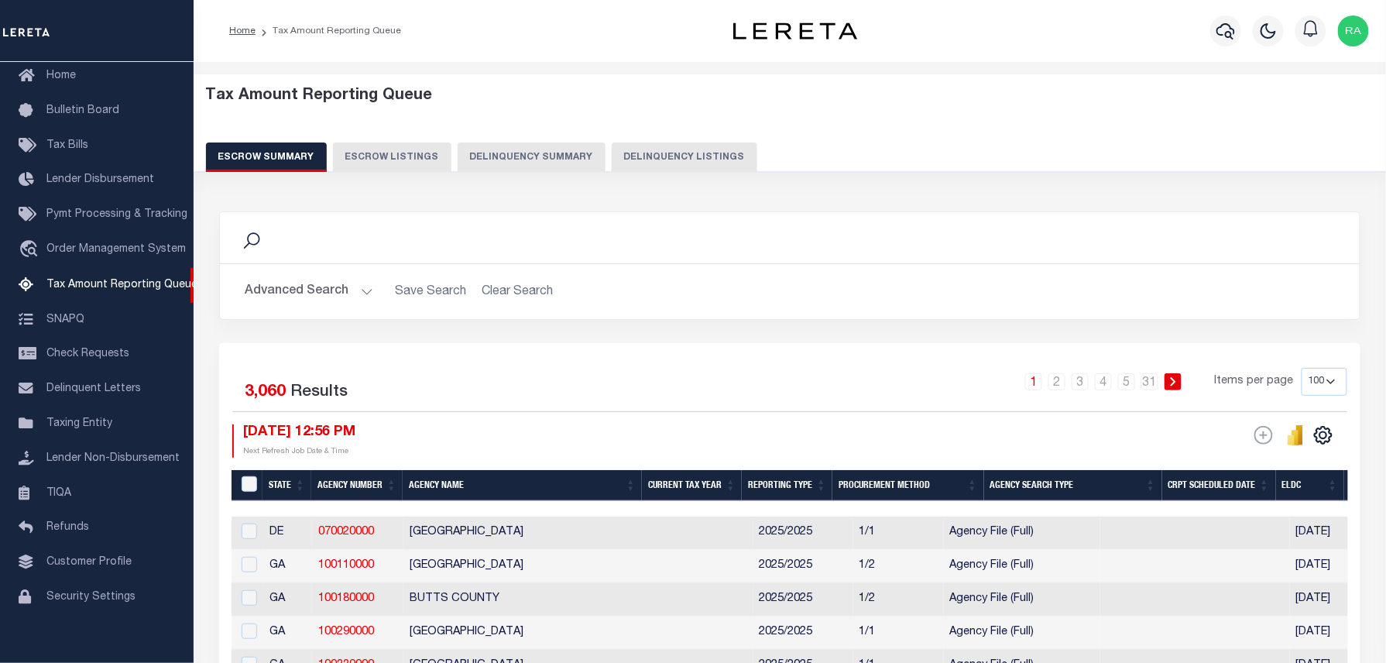
click at [698, 146] on button "Delinquency Listings" at bounding box center [685, 156] width 146 height 29
select select "100"
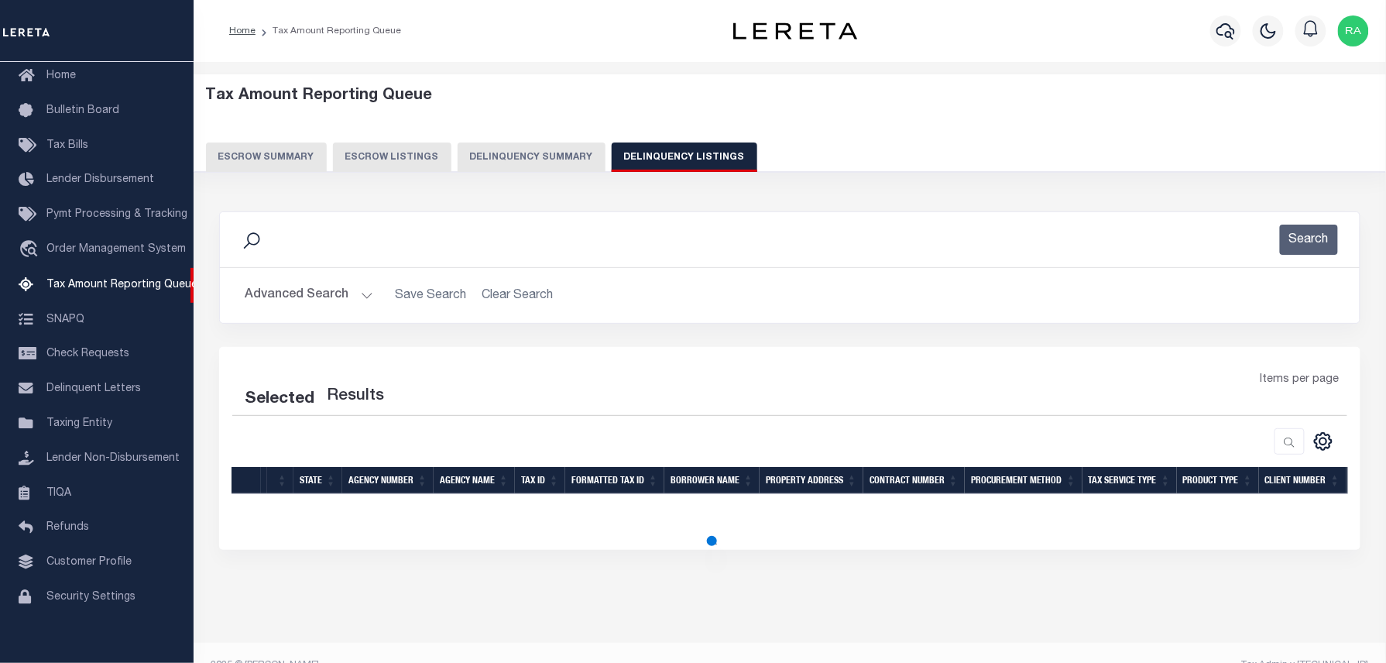
select select "100"
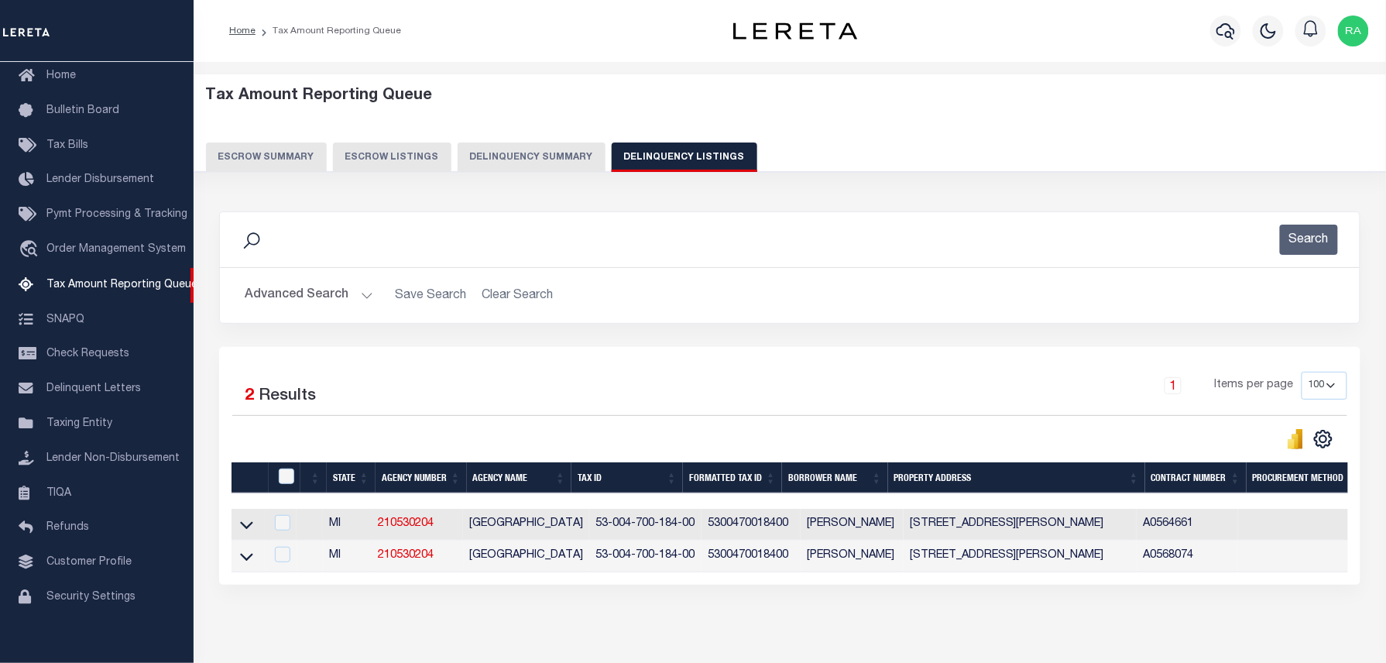
click at [356, 295] on button "Advanced Search" at bounding box center [309, 295] width 129 height 30
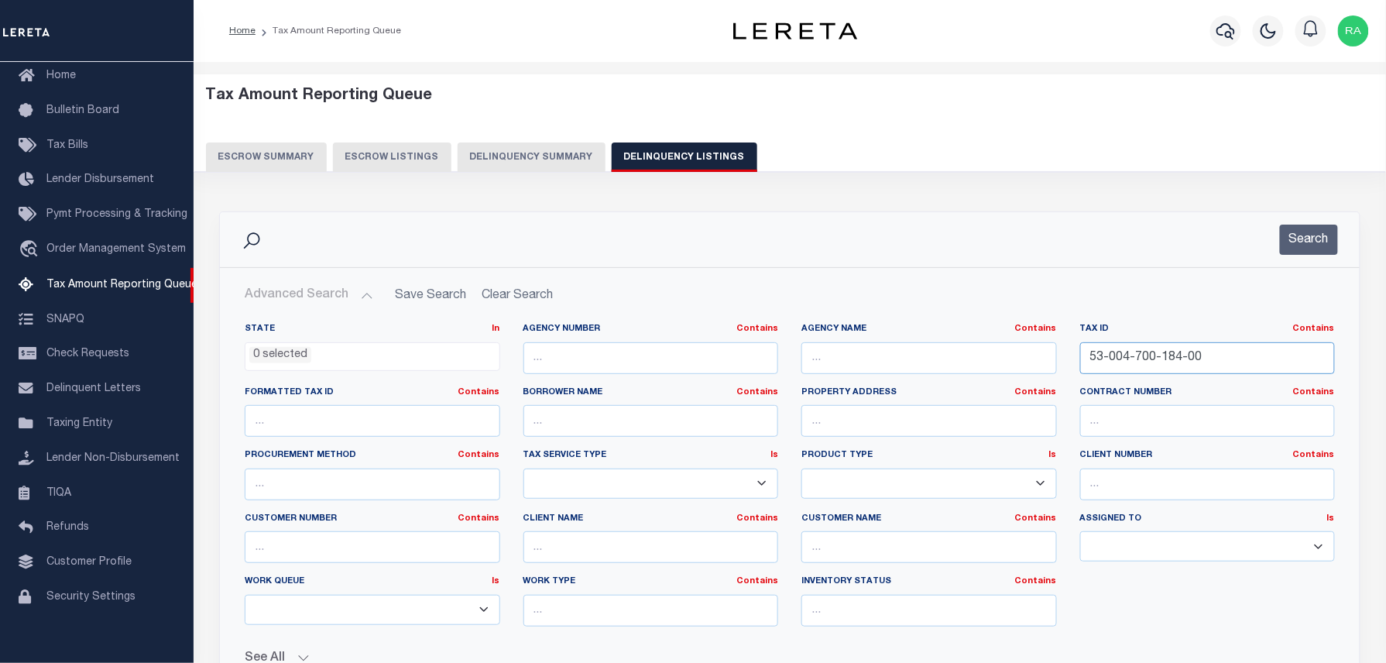
click at [1141, 350] on input "53-004-700-184-00" at bounding box center [1208, 358] width 256 height 32
paste input "05-241-119"
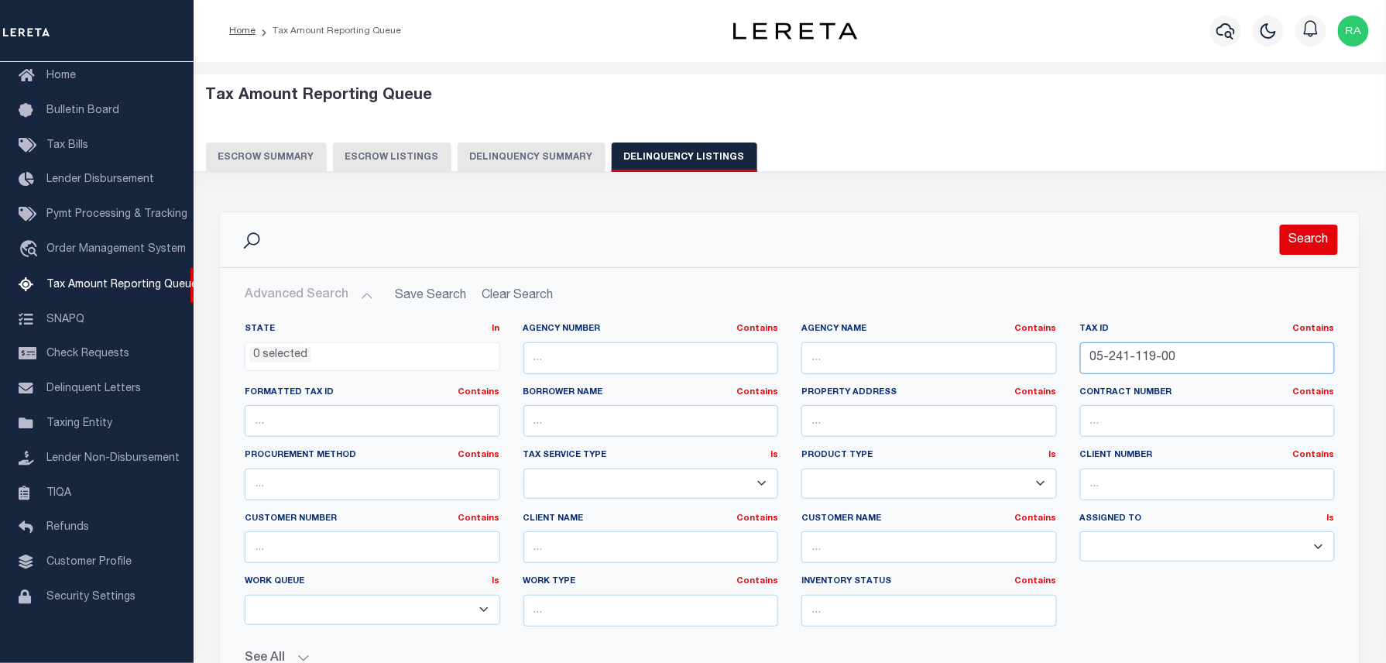
type input "05-241-119-00"
click at [1292, 230] on button "Search" at bounding box center [1309, 240] width 58 height 30
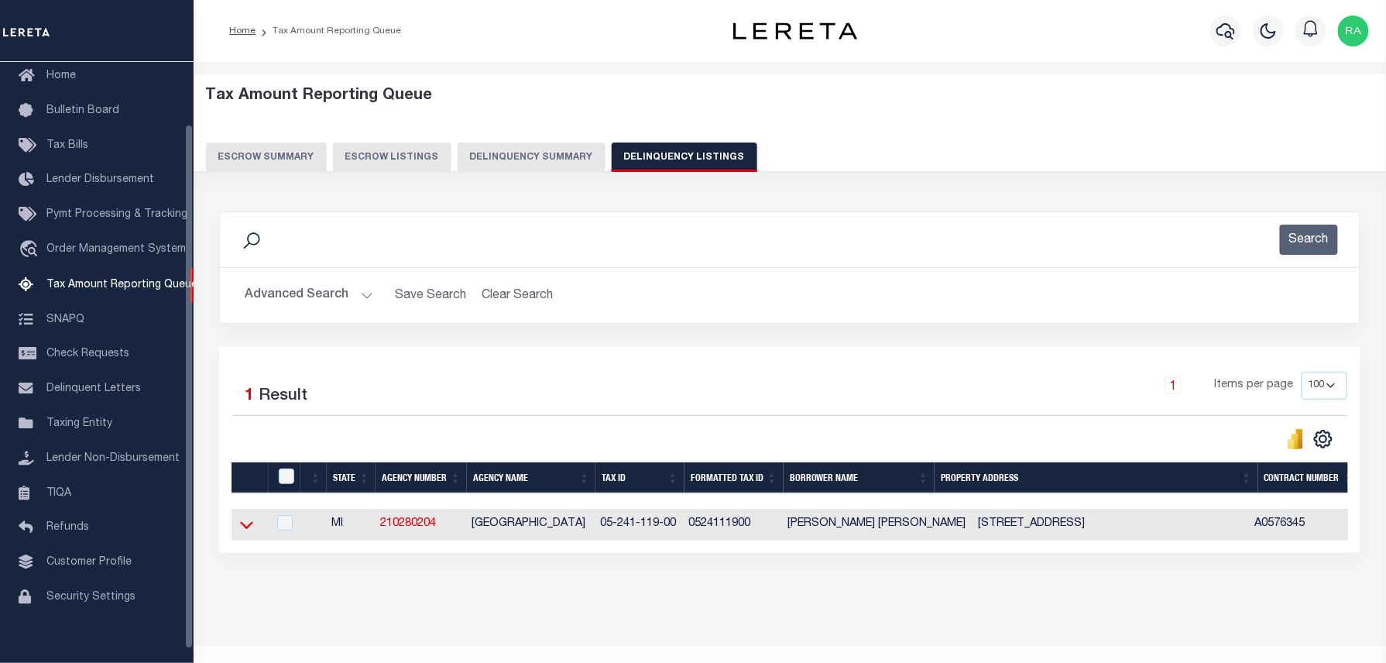
click at [240, 533] on icon at bounding box center [246, 525] width 13 height 16
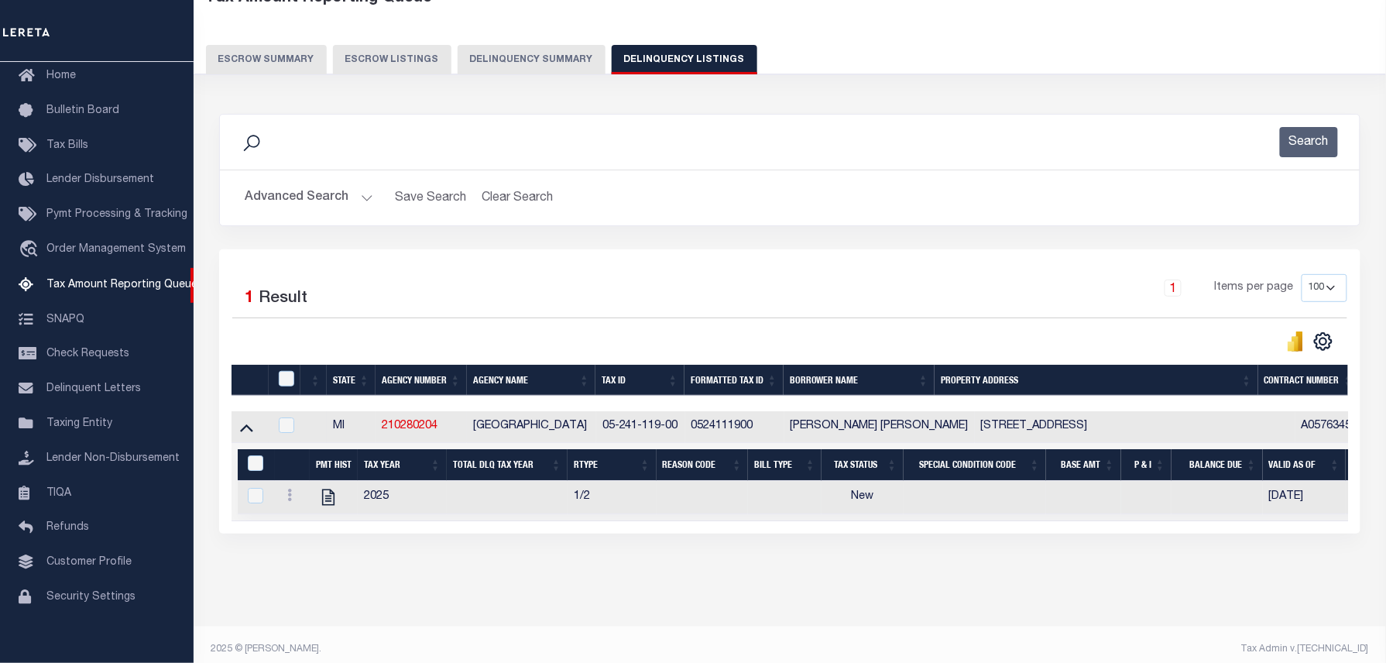
scroll to position [103, 0]
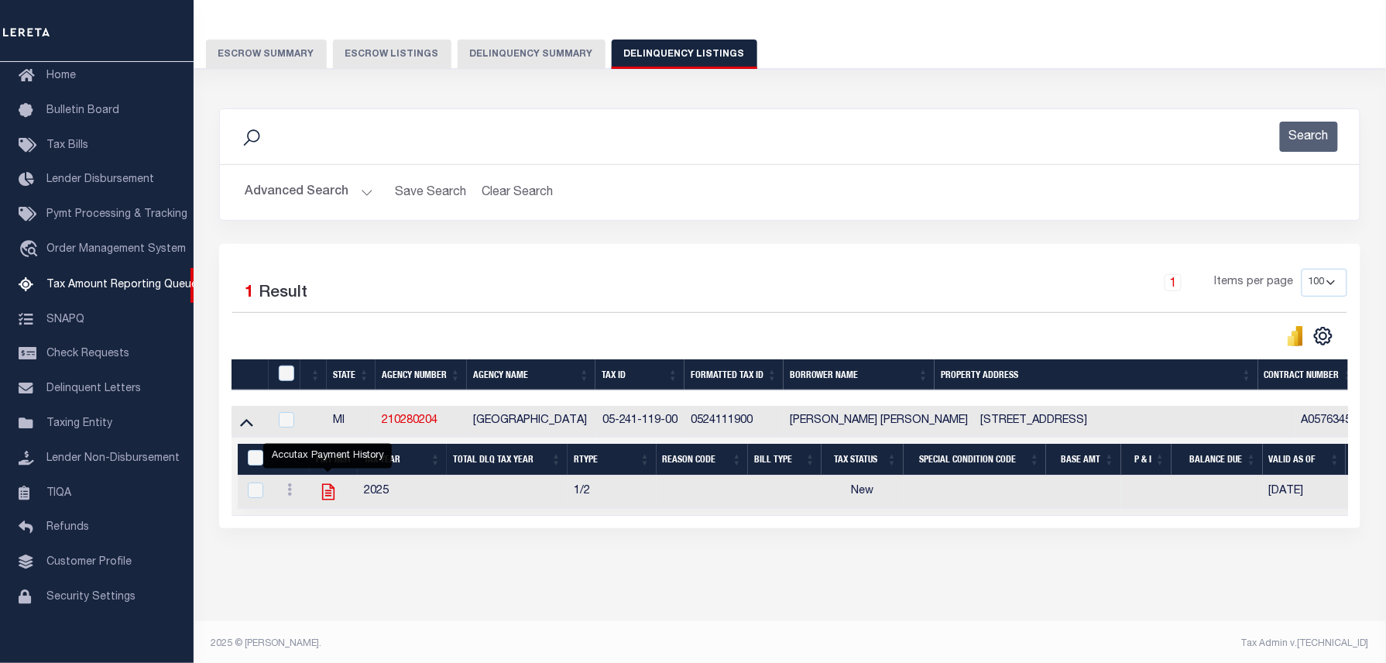
click at [324, 497] on icon "" at bounding box center [328, 492] width 20 height 20
checkbox input "true"
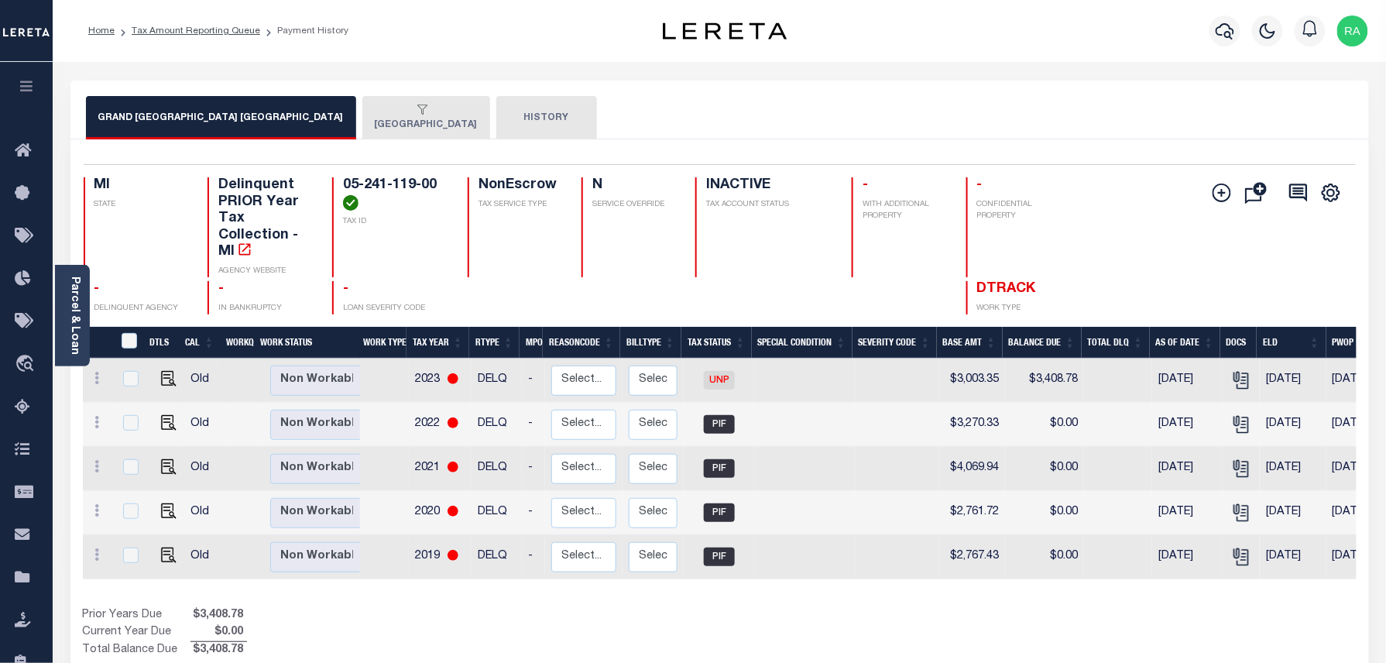
click at [372, 127] on button "[GEOGRAPHIC_DATA]" at bounding box center [426, 117] width 128 height 43
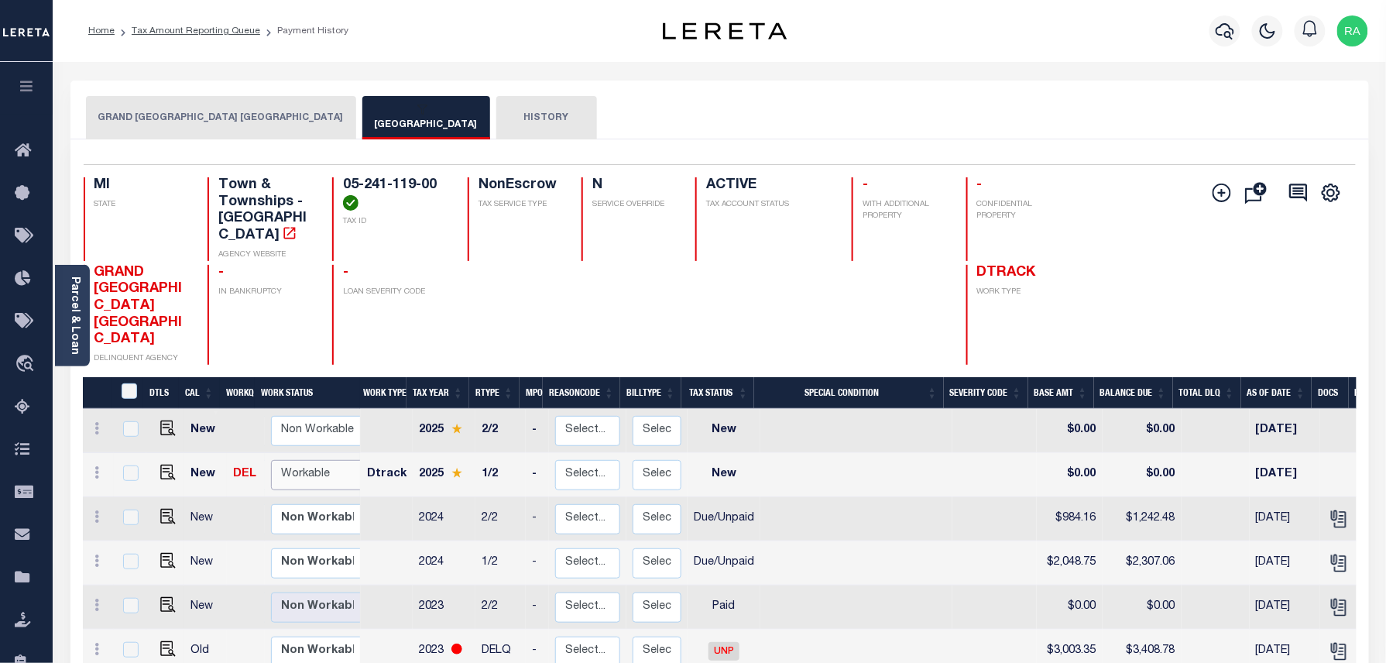
drag, startPoint x: 316, startPoint y: 488, endPoint x: 304, endPoint y: 460, distance: 30.5
click at [304, 460] on select "Non Workable Workable" at bounding box center [317, 475] width 93 height 30
checkbox input "true"
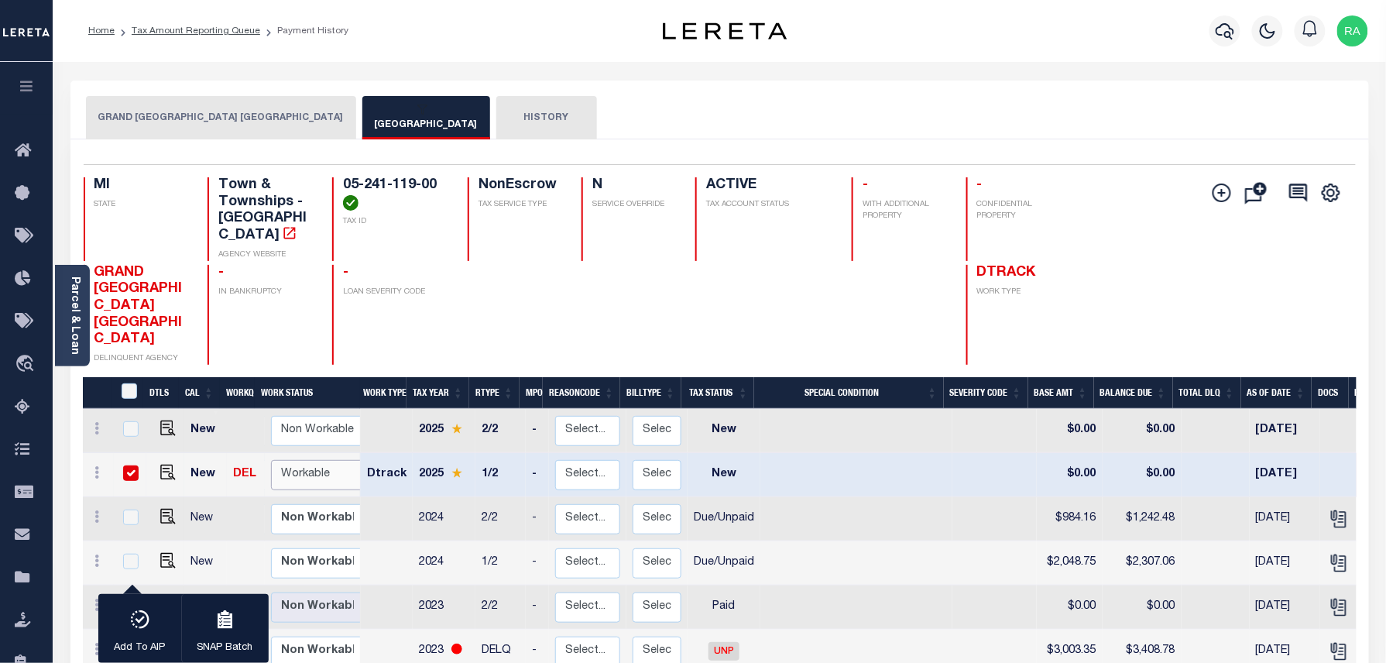
select select "true"
click at [271, 460] on select "Non Workable Workable" at bounding box center [317, 475] width 93 height 30
checkbox input "false"
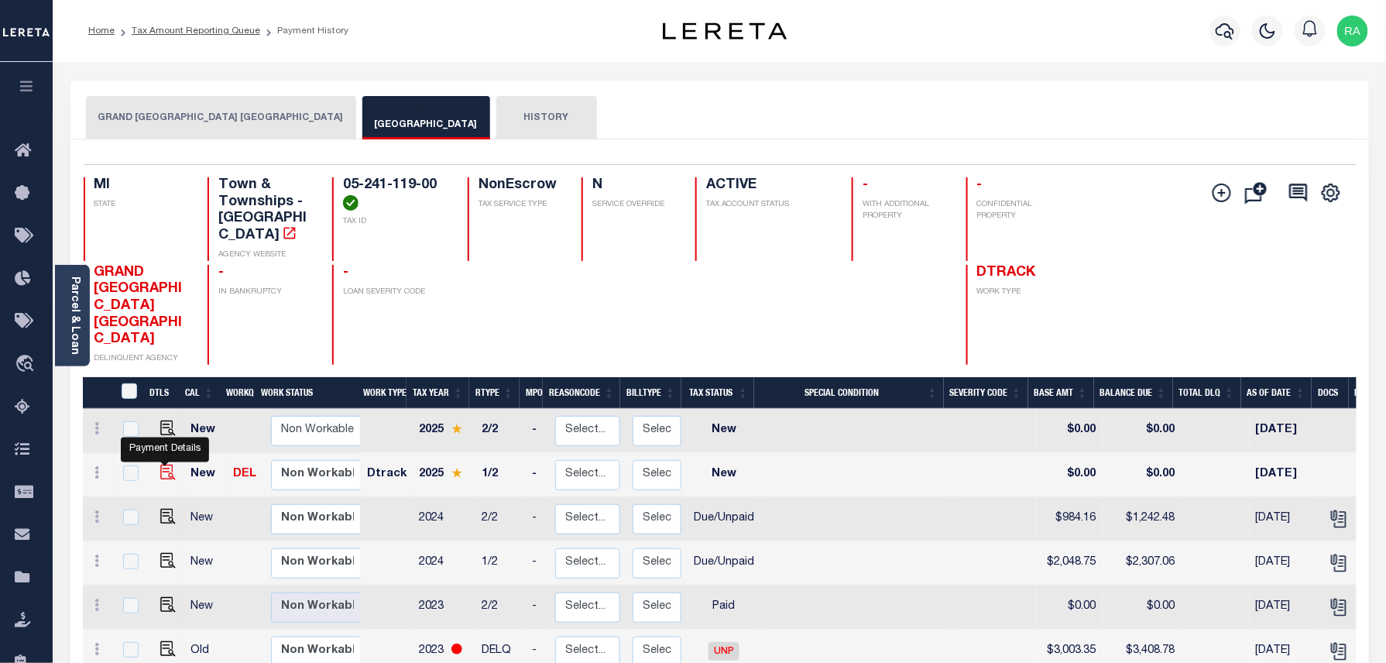
click at [163, 465] on img "" at bounding box center [167, 472] width 15 height 15
checkbox input "true"
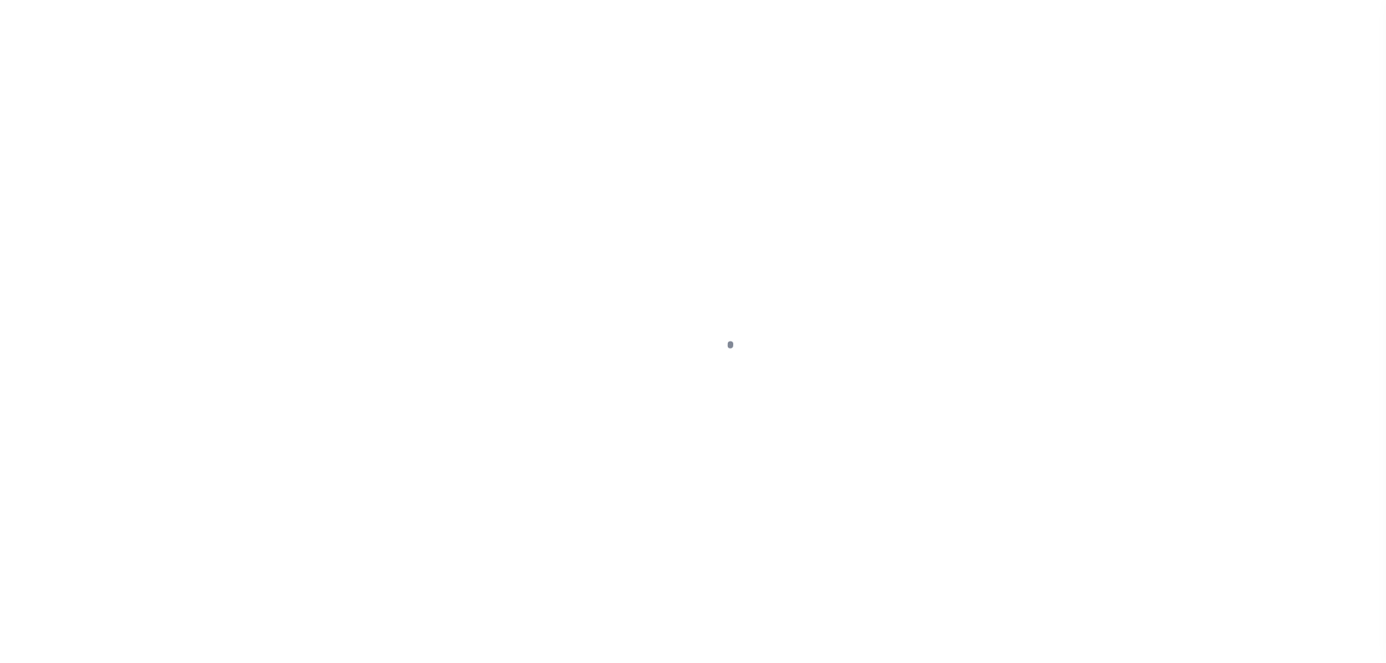
select select "NW2"
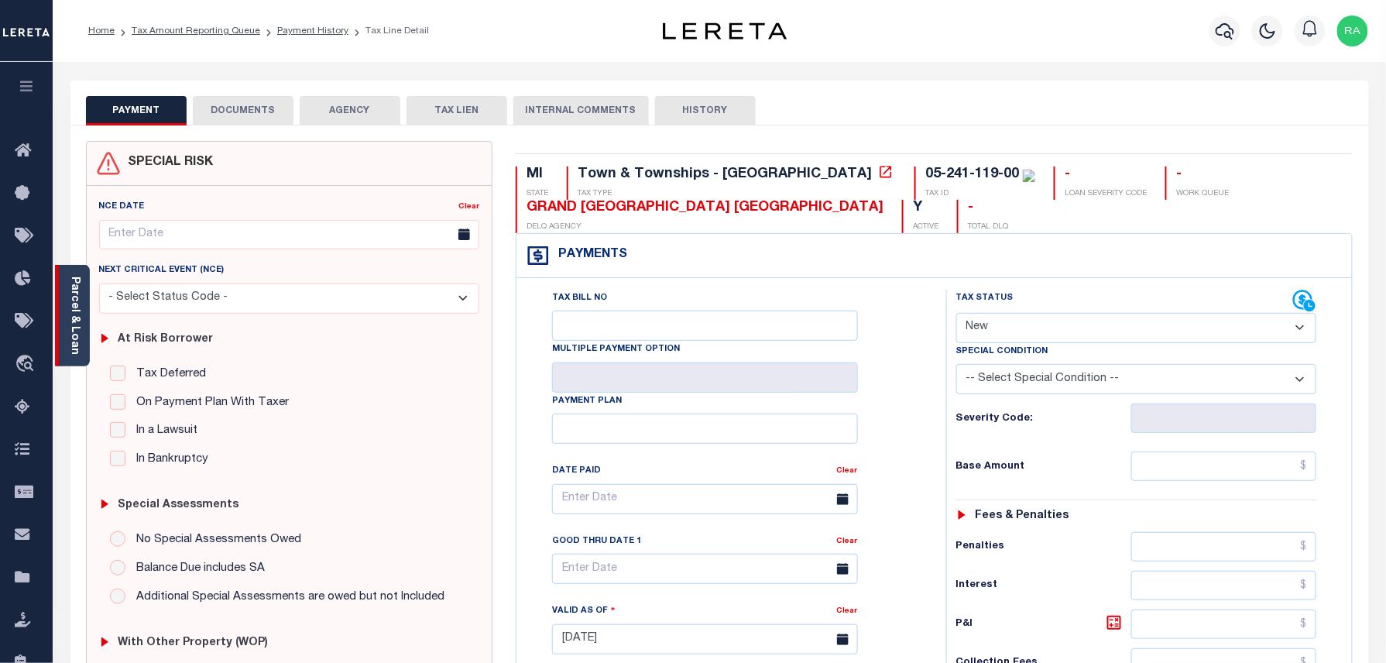
click at [77, 311] on link "Parcel & Loan" at bounding box center [74, 315] width 11 height 78
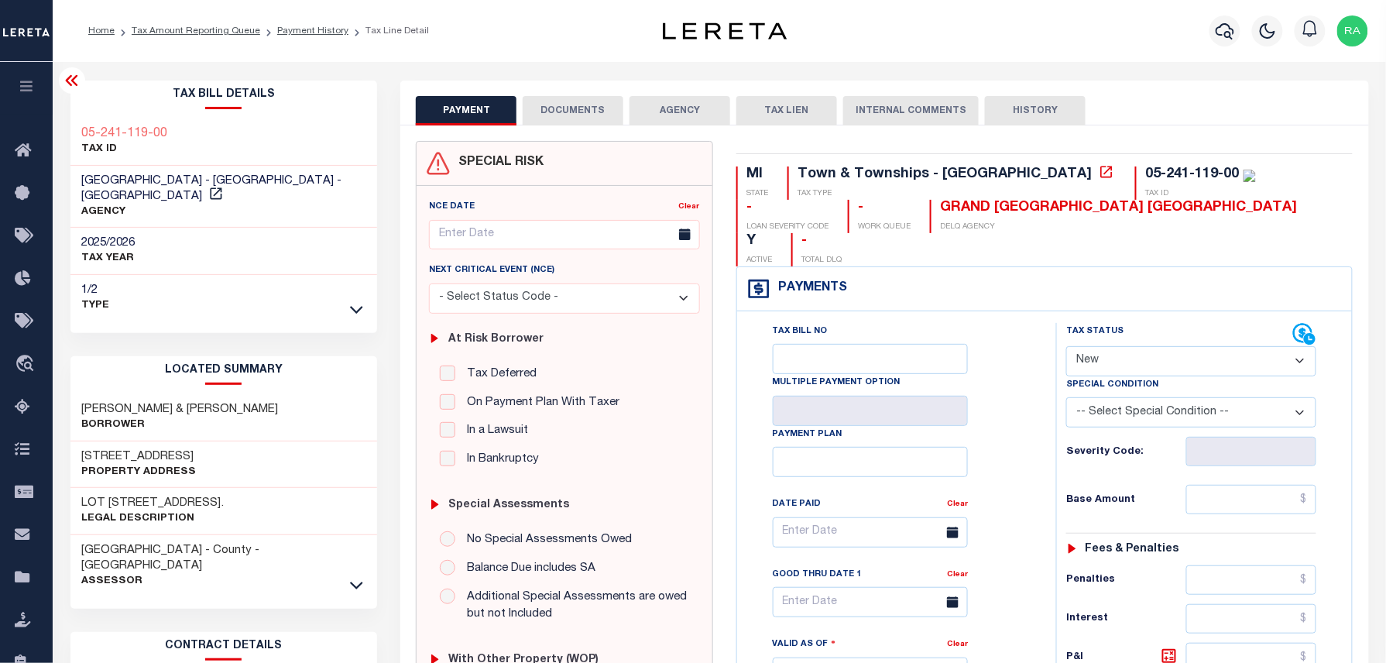
click at [352, 576] on div at bounding box center [357, 584] width 18 height 17
click at [356, 577] on icon at bounding box center [356, 585] width 13 height 16
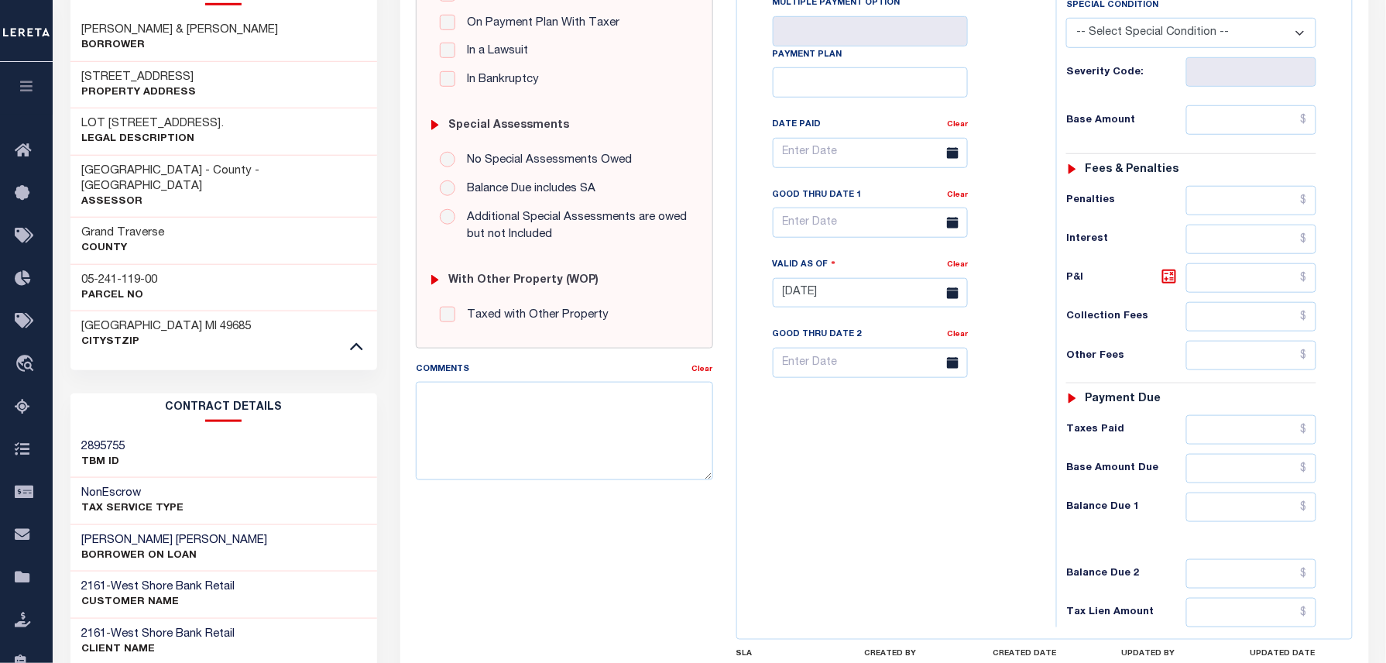
scroll to position [413, 0]
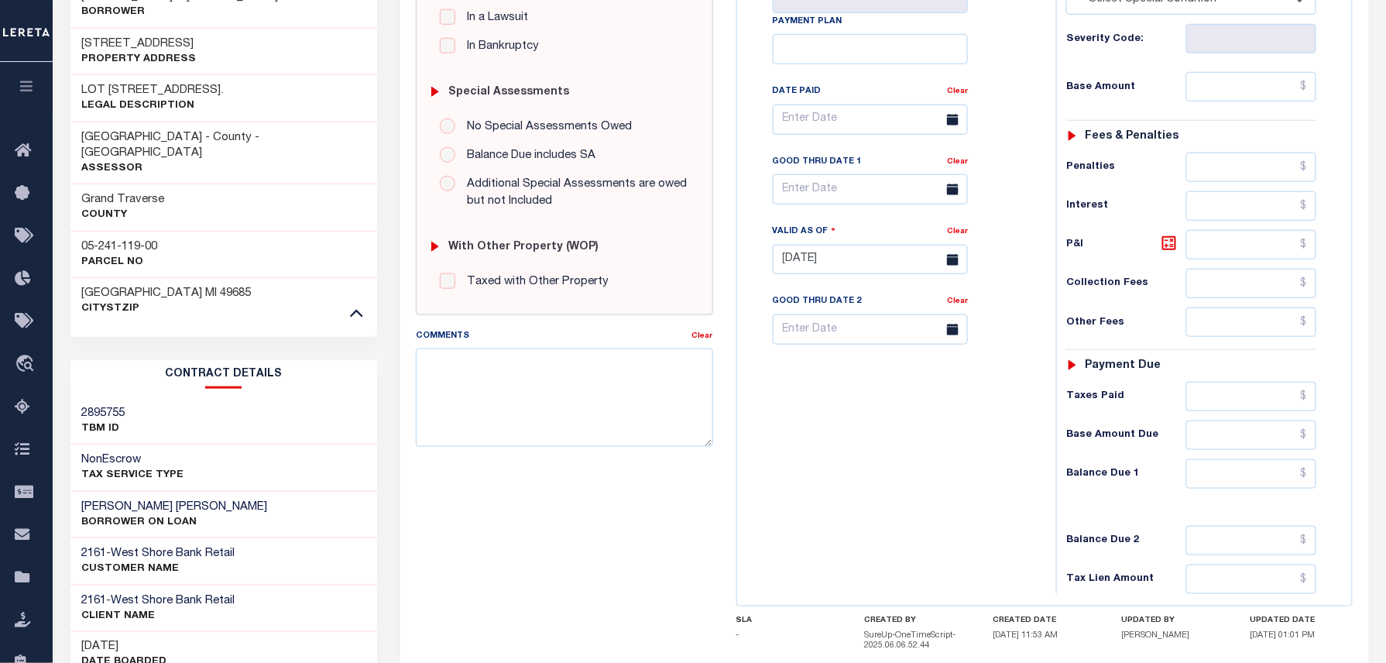
click at [84, 239] on h3 "05-241-119-00" at bounding box center [120, 246] width 76 height 15
copy div "05-241-119-00"
